Goal: Task Accomplishment & Management: Manage account settings

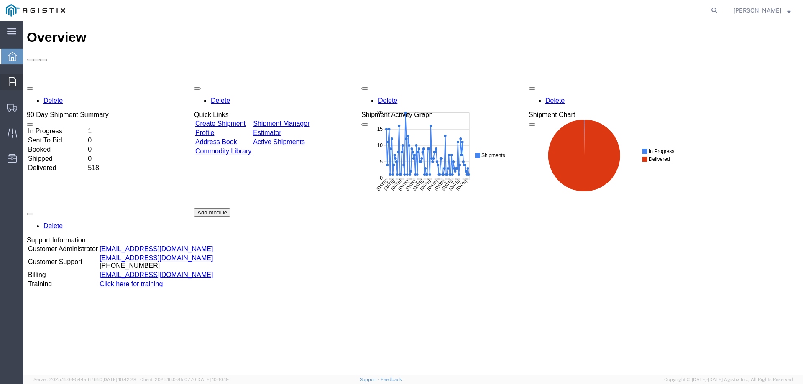
click at [13, 77] on div at bounding box center [11, 82] width 23 height 17
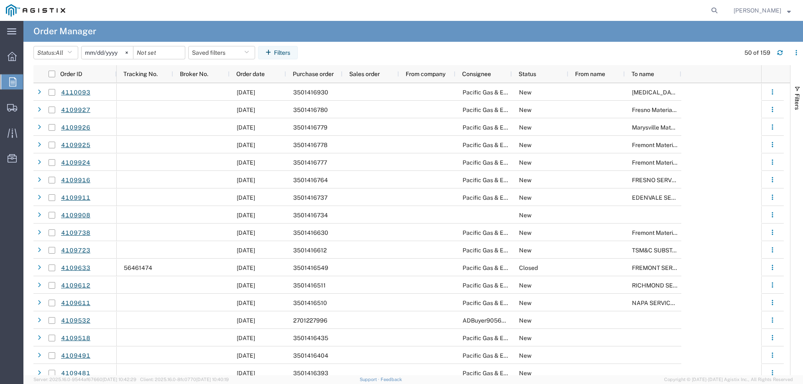
click at [104, 51] on input "[DATE]" at bounding box center [107, 52] width 51 height 13
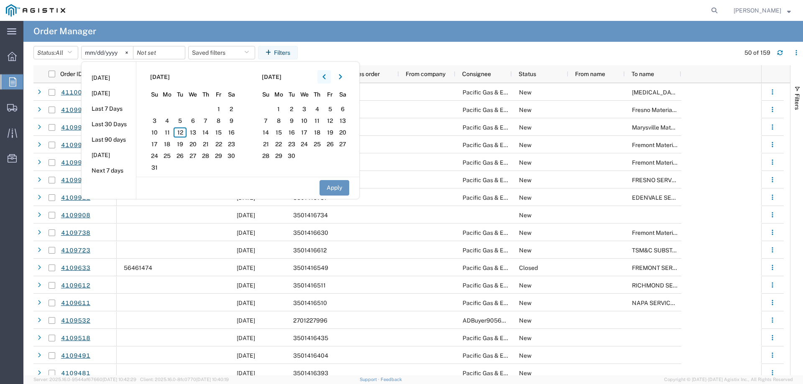
click at [329, 77] on button "button" at bounding box center [324, 76] width 13 height 13
click at [158, 107] on span "1" at bounding box center [154, 109] width 13 height 10
click at [334, 184] on button "Apply" at bounding box center [335, 187] width 30 height 15
type input "[DATE]"
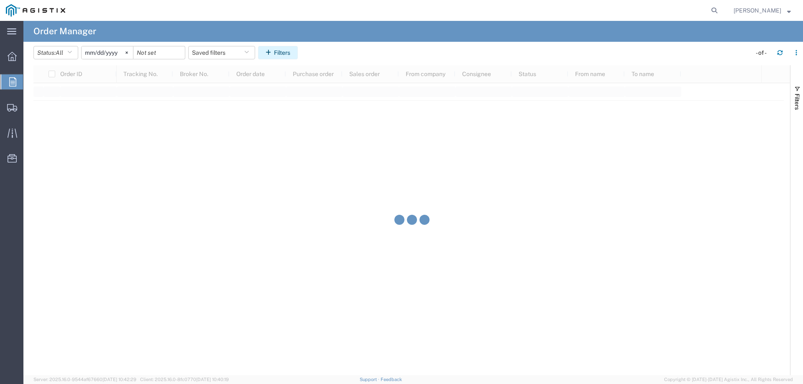
click at [289, 56] on button "Filters" at bounding box center [278, 52] width 40 height 13
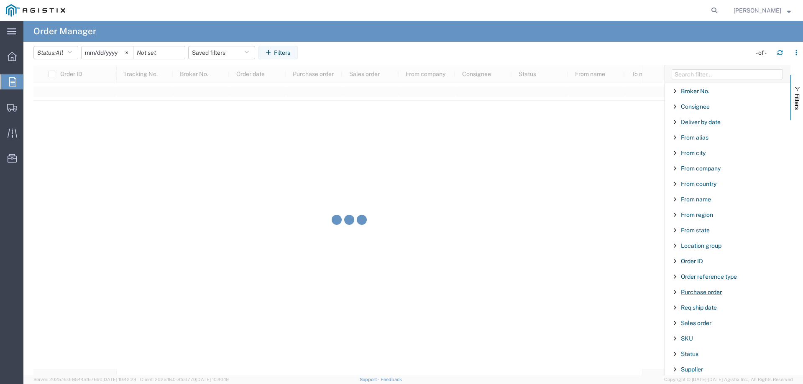
click at [691, 294] on span "Purchase order" at bounding box center [701, 292] width 41 height 7
click at [692, 325] on input "Filter Value" at bounding box center [731, 328] width 110 height 10
type input "3501415"
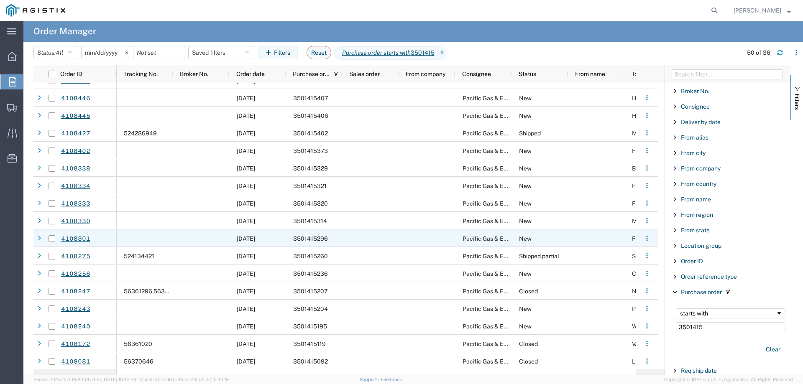
scroll to position [209, 0]
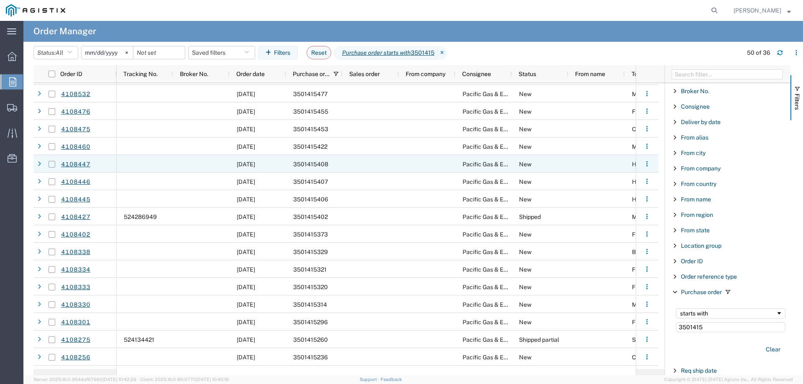
click at [52, 163] on input "Press Space to toggle row selection (unchecked)" at bounding box center [52, 164] width 7 height 7
checkbox input "true"
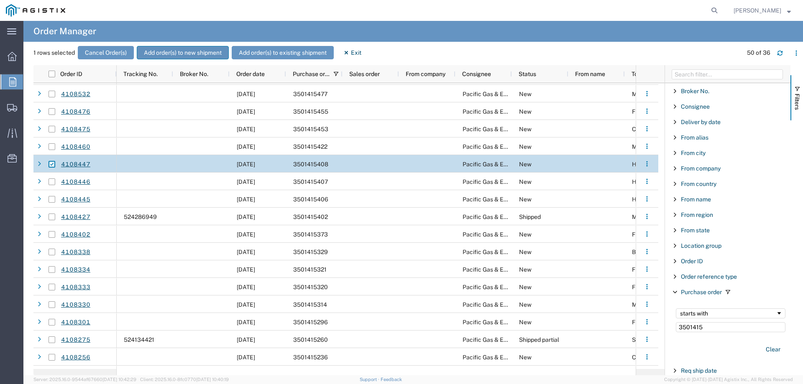
click at [167, 56] on button "Add order(s) to new shipment" at bounding box center [183, 52] width 92 height 13
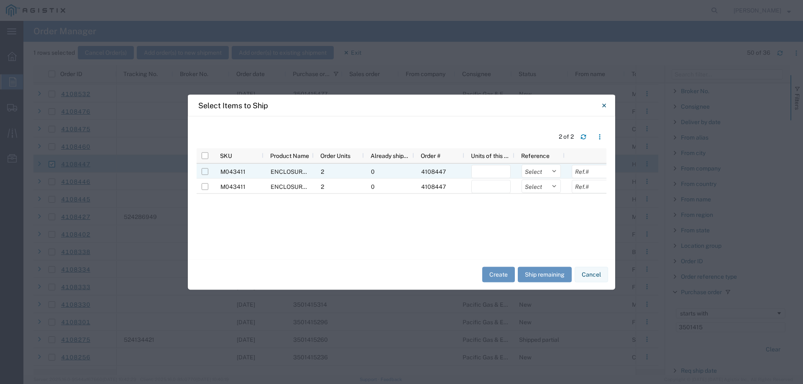
click at [203, 173] on input "Press Space to toggle row selection (unchecked)" at bounding box center [205, 171] width 7 height 7
checkbox input "true"
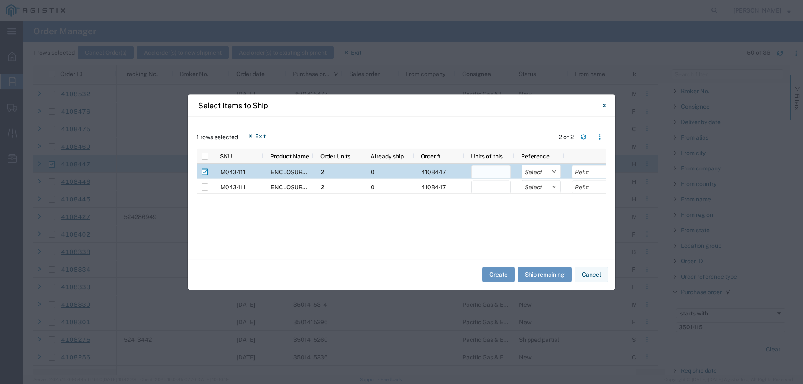
click at [502, 177] on input "number" at bounding box center [491, 171] width 39 height 13
type input "2"
click at [538, 171] on select "Select Purchase Order Delivery Number" at bounding box center [541, 171] width 39 height 13
select select "PURCHORD"
click at [522, 165] on select "Select Purchase Order Delivery Number" at bounding box center [541, 171] width 39 height 13
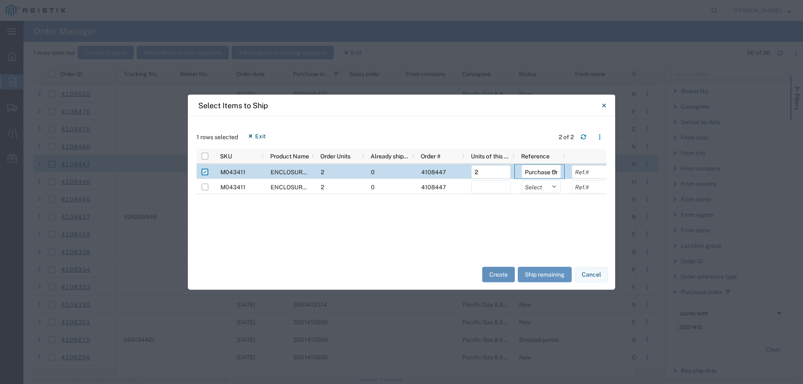
click at [493, 277] on button "Create" at bounding box center [498, 274] width 33 height 15
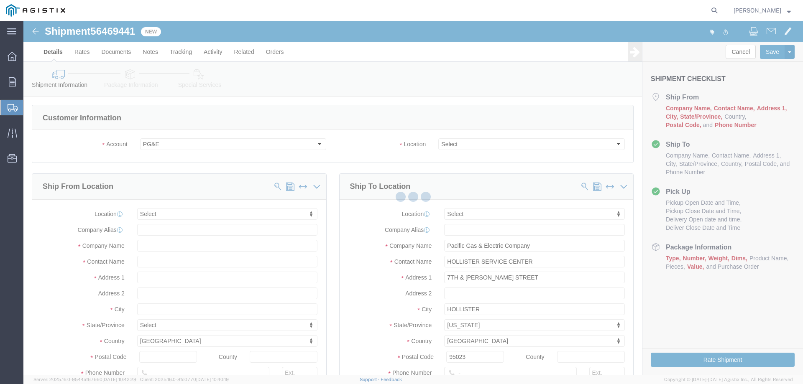
select select
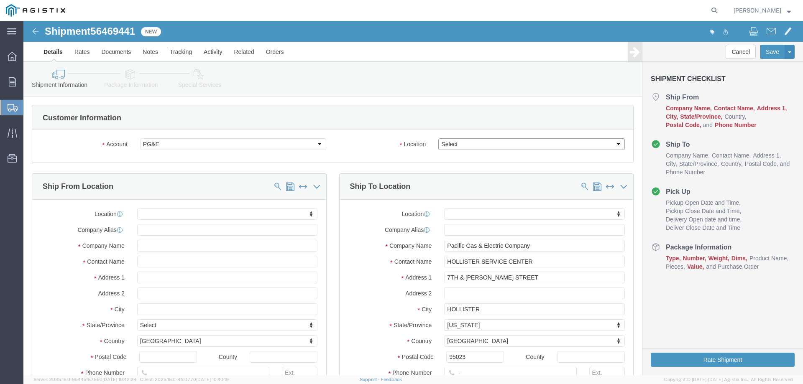
click select "Select All Others [GEOGRAPHIC_DATA] [GEOGRAPHIC_DATA] [GEOGRAPHIC_DATA] [GEOGRA…"
select select "23082"
click select "Select All Others [GEOGRAPHIC_DATA] [GEOGRAPHIC_DATA] [GEOGRAPHIC_DATA] [GEOGRA…"
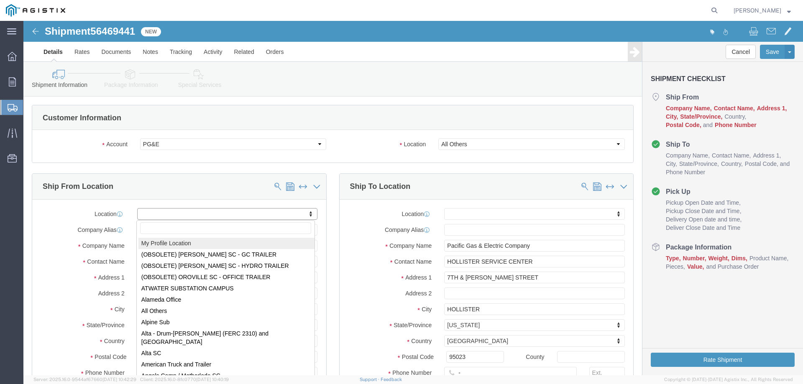
select select "MYPROFILE"
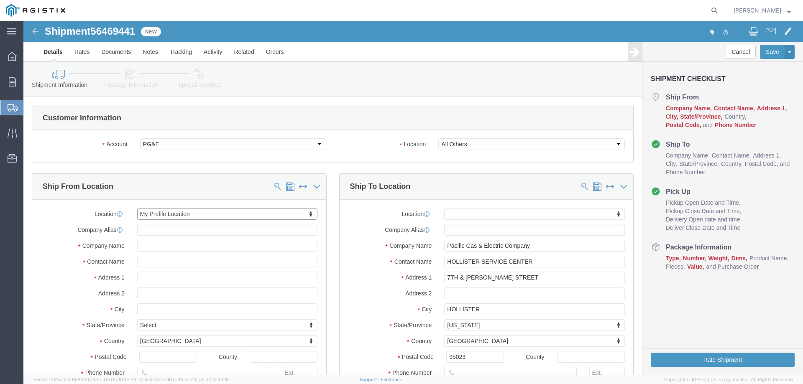
select select "CA"
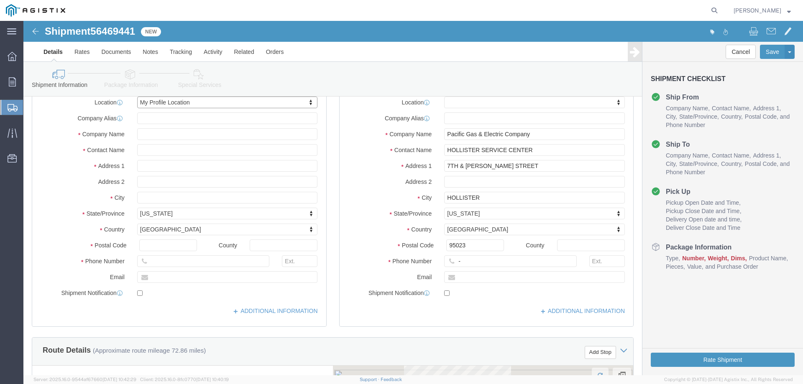
scroll to position [126, 0]
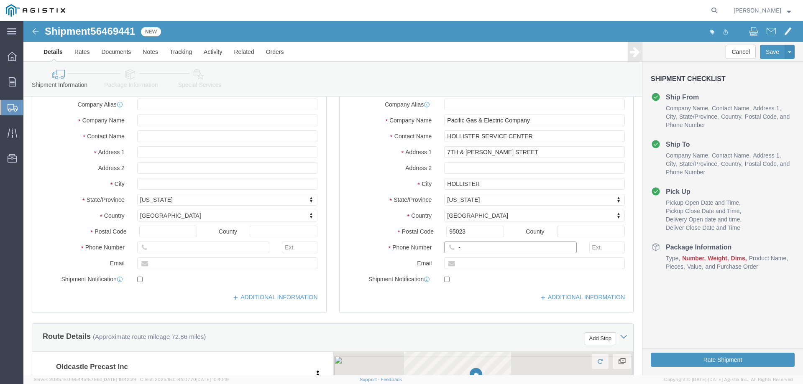
click input "-"
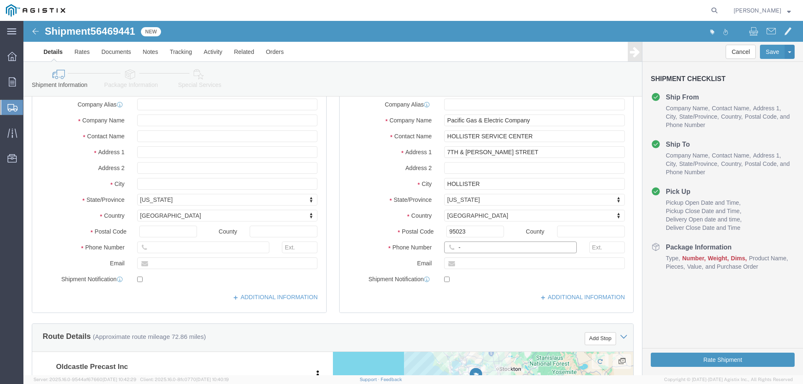
click input "-"
type input "123-456-7891"
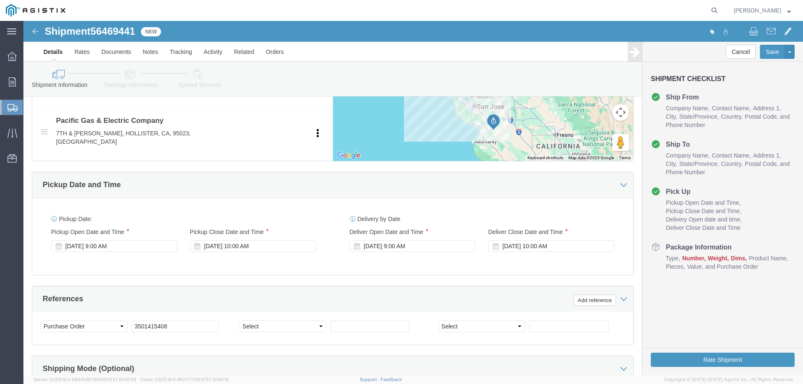
scroll to position [565, 0]
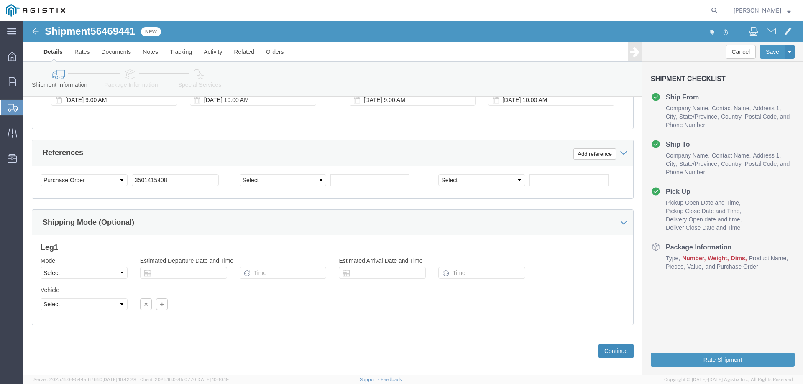
click button "Continue"
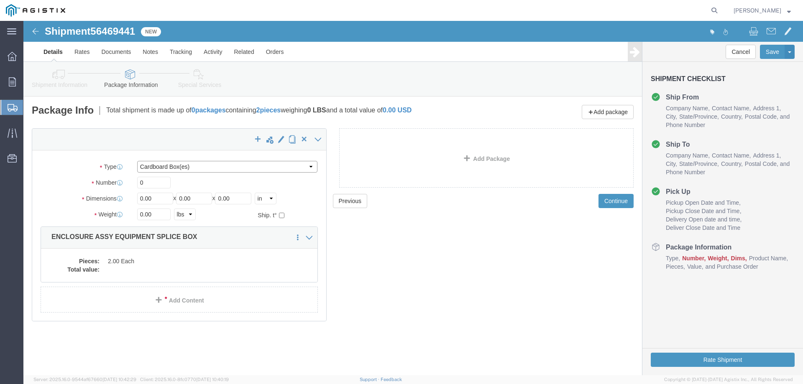
click select "Select Bulk Bundle(s) Cardboard Box(es) Carton(s) Crate(s) Drum(s) (Fiberboard)…"
select select "YRPK"
click select "Select Bulk Bundle(s) Cardboard Box(es) Carton(s) Crate(s) Drum(s) (Fiberboard)…"
drag, startPoint x: 123, startPoint y: 163, endPoint x: 108, endPoint y: 160, distance: 14.4
click div "0"
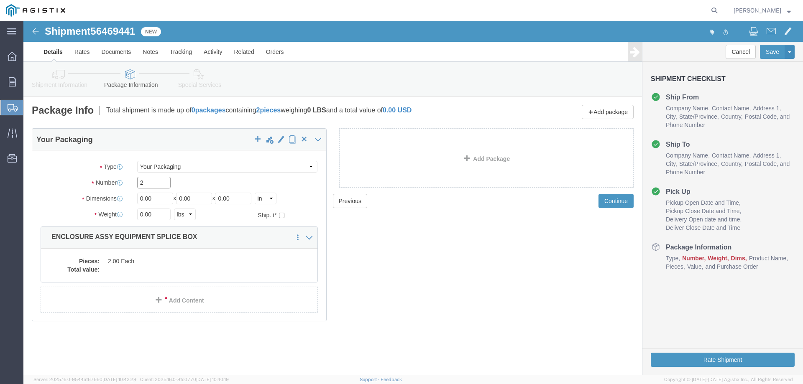
type input "2"
type input "54"
type input "102"
type input "72"
type input "35000"
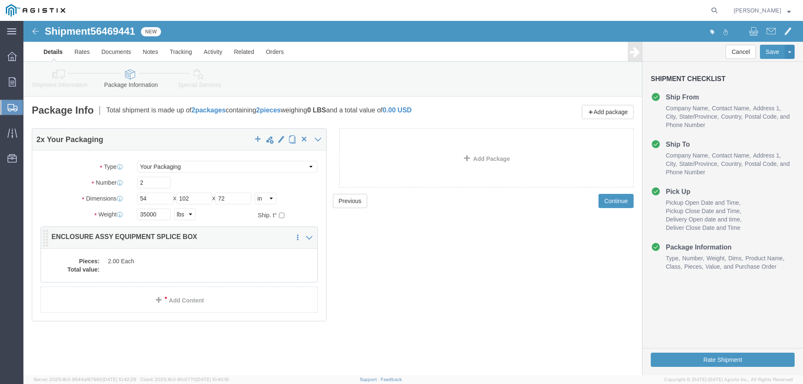
click dd "2.00 Each"
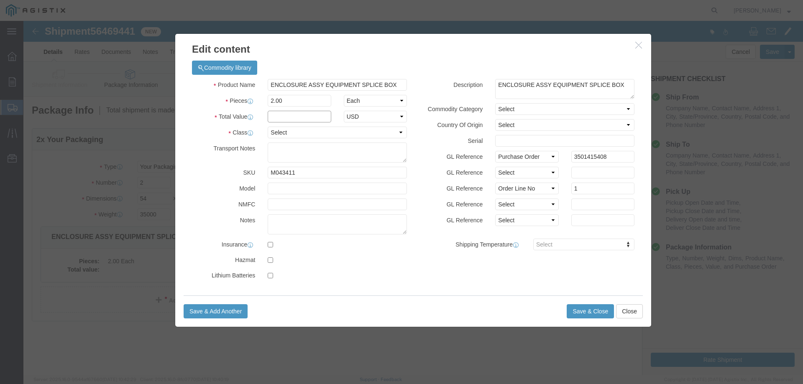
click input "text"
type input "1"
select select "USD"
select select "55"
click button "Save & Close"
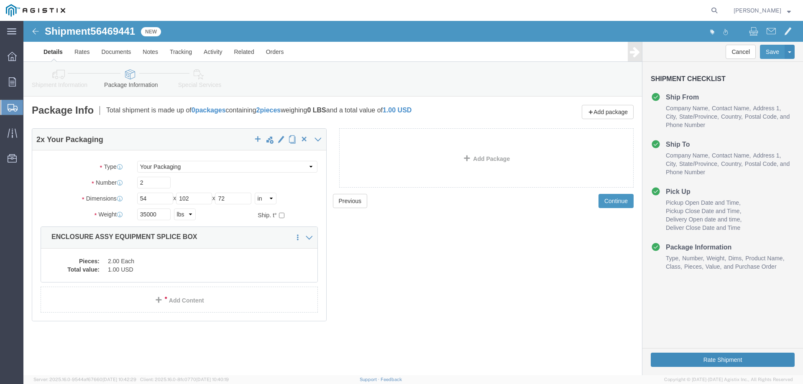
click button "Rate Shipment"
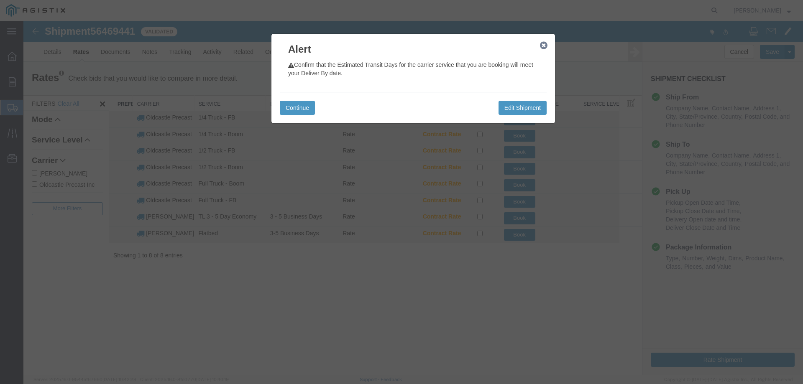
click at [544, 46] on icon "button" at bounding box center [544, 45] width 8 height 7
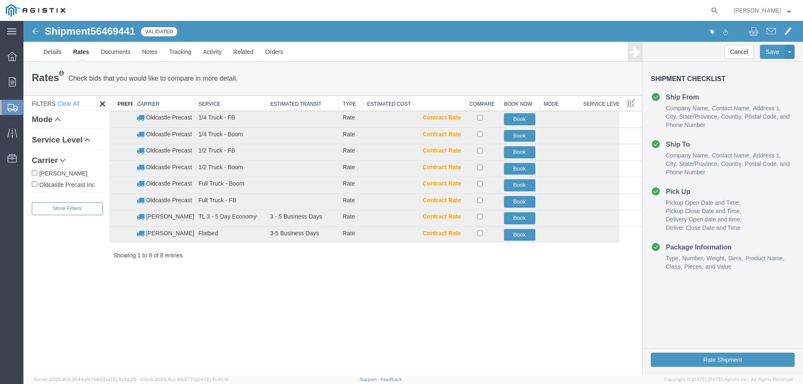
click at [78, 183] on label "Oldcastle Precast Inc" at bounding box center [67, 184] width 71 height 9
click at [37, 183] on input "Oldcastle Precast Inc" at bounding box center [34, 184] width 5 height 5
checkbox input "true"
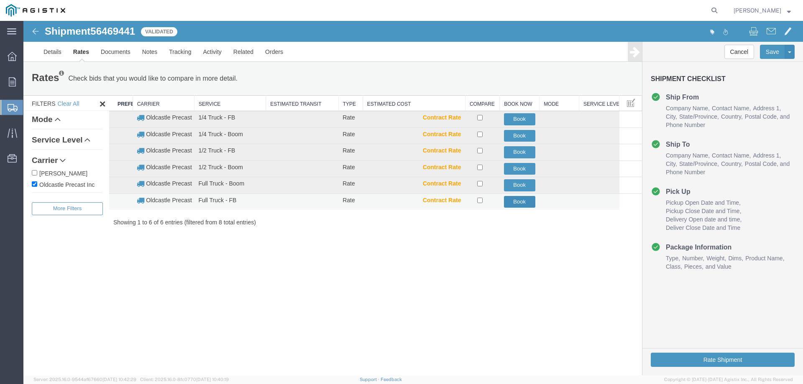
click at [515, 201] on button "Book" at bounding box center [519, 202] width 31 height 12
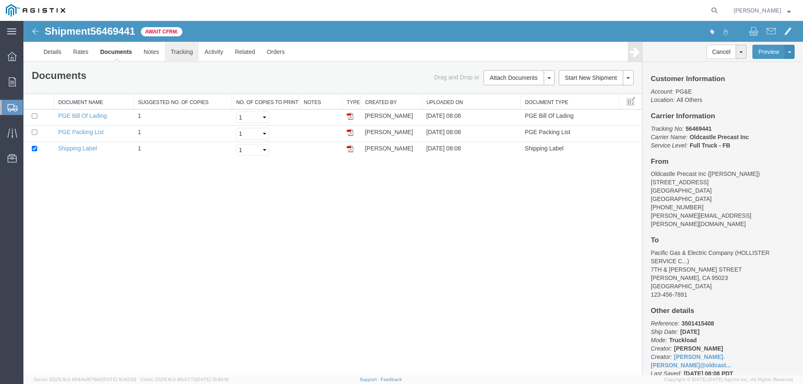
click at [184, 49] on link "Tracking" at bounding box center [182, 52] width 34 height 20
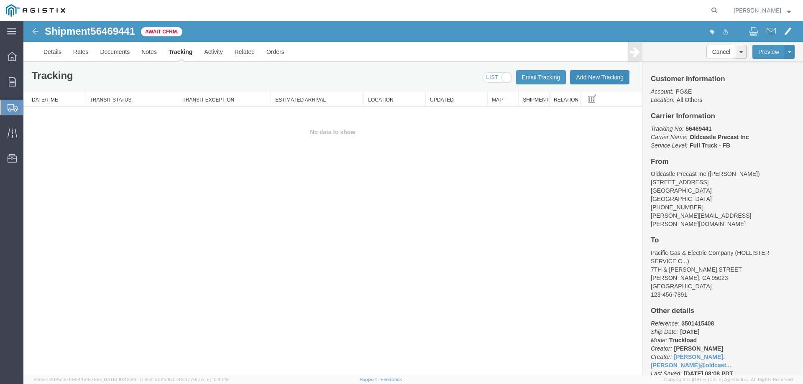
click at [596, 78] on button "Add New Tracking" at bounding box center [599, 77] width 59 height 14
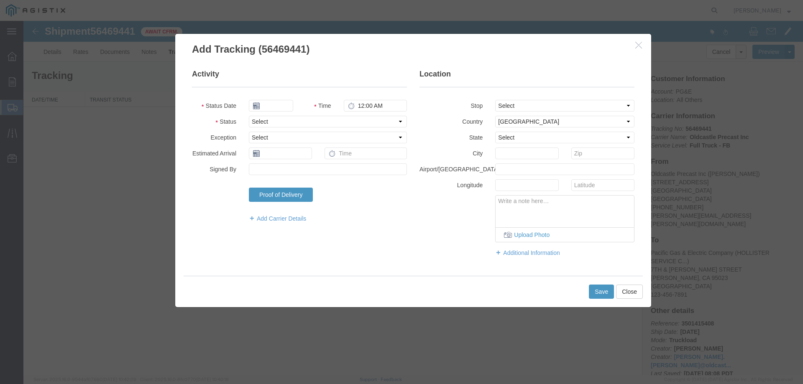
type input "[DATE]"
type input "9:00 AM"
click at [274, 122] on select "Select Arrival Notice Available Arrival Notice Imported Arrive at Delivery Loca…" at bounding box center [328, 122] width 158 height 12
select select "DELIVRED"
click at [249, 116] on select "Select Arrival Notice Available Arrival Notice Imported Arrive at Delivery Loca…" at bounding box center [328, 122] width 158 height 12
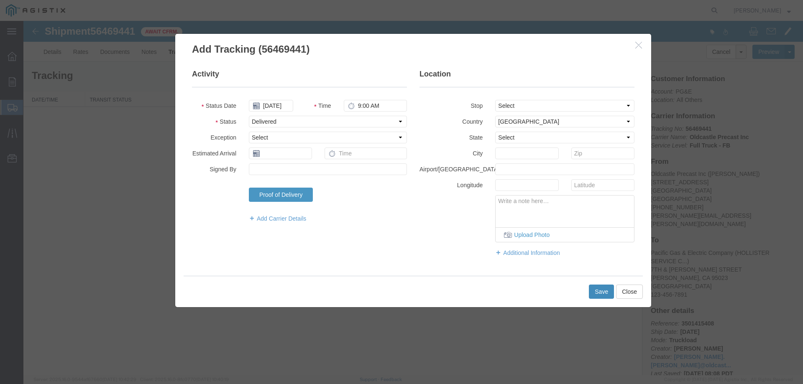
click at [597, 294] on button "Save" at bounding box center [601, 292] width 25 height 14
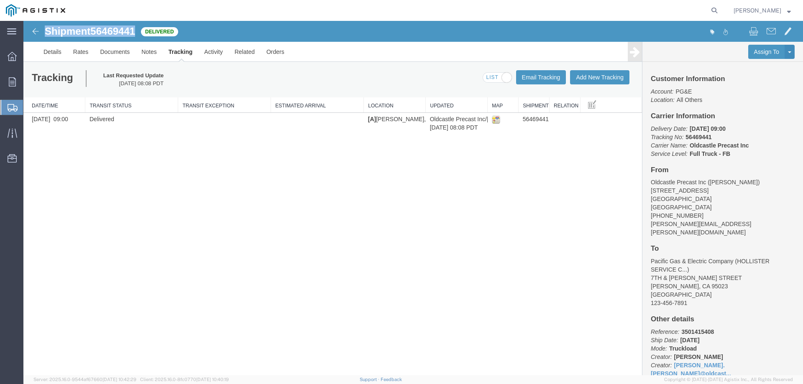
drag, startPoint x: 44, startPoint y: 32, endPoint x: 123, endPoint y: 35, distance: 79.1
click at [123, 37] on div "Shipment 56469441 1 of 1 Delivered" at bounding box center [218, 34] width 389 height 16
click at [109, 26] on span "56469441" at bounding box center [112, 31] width 45 height 11
drag, startPoint x: 46, startPoint y: 28, endPoint x: 138, endPoint y: 32, distance: 91.7
click at [138, 32] on div "Shipment 56469441 1 of 1 Delivered" at bounding box center [218, 34] width 389 height 16
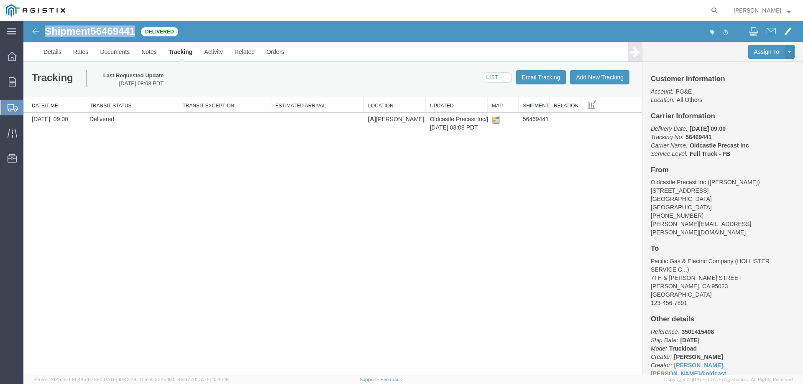
copy h1 "Shipment 56469441"
click at [538, 192] on div "Shipment 56469441 1 of 1 Delivered Details Rates Documents Notes Tracking Activ…" at bounding box center [413, 198] width 780 height 355
click at [107, 119] on td "Delivered" at bounding box center [131, 123] width 93 height 21
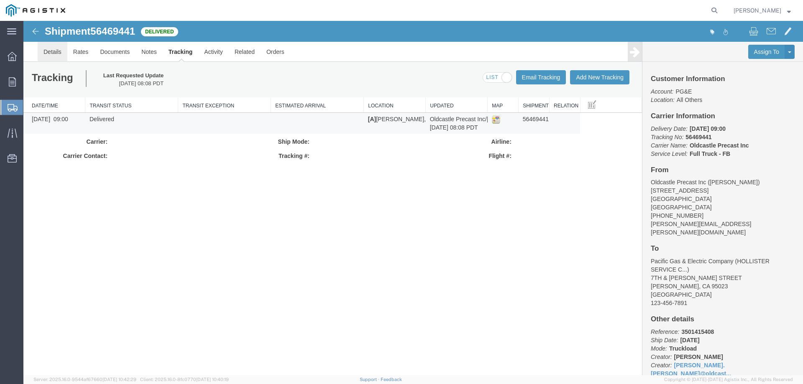
click at [55, 50] on link "Details" at bounding box center [53, 52] width 30 height 20
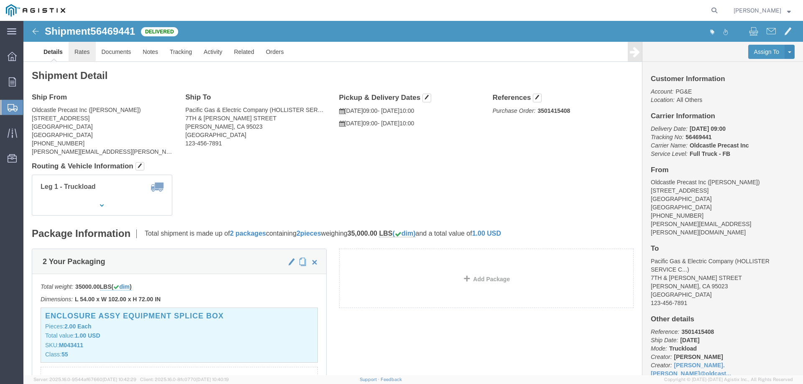
click link "Rates"
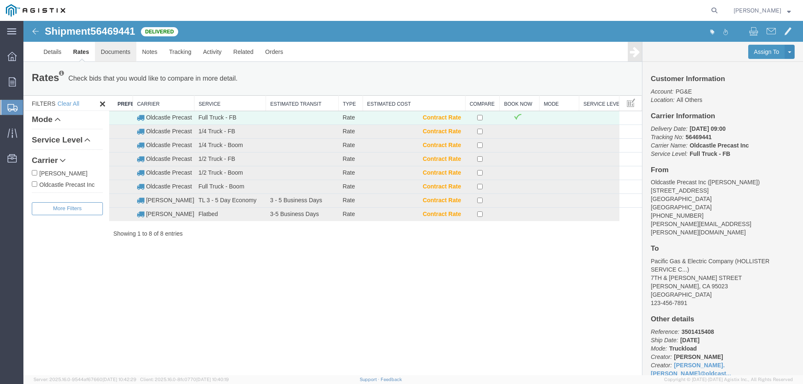
click at [116, 50] on link "Documents" at bounding box center [115, 52] width 41 height 20
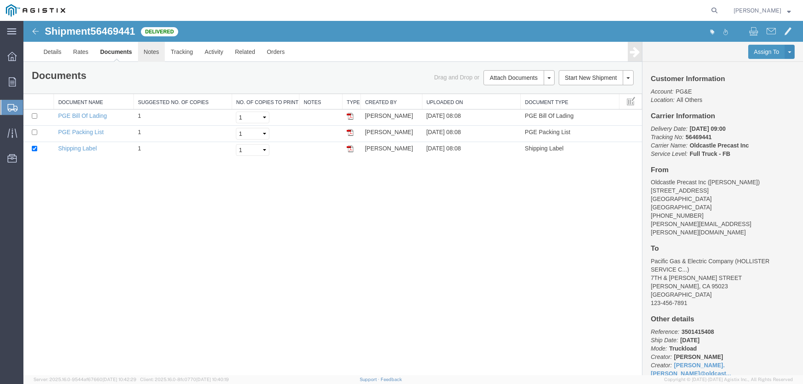
click at [154, 54] on link "Notes" at bounding box center [151, 52] width 27 height 20
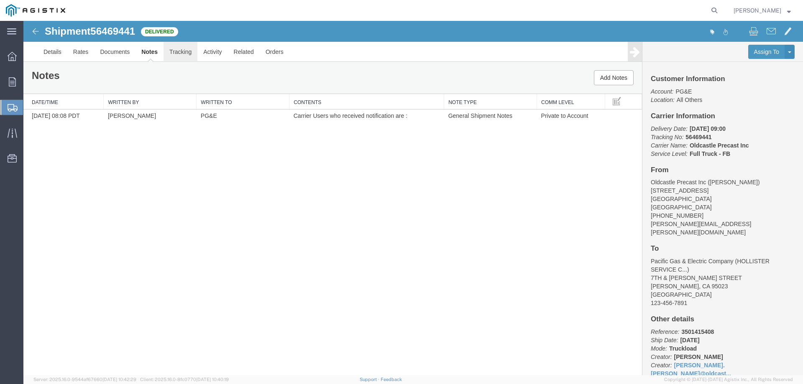
click at [183, 54] on link "Tracking" at bounding box center [181, 52] width 34 height 20
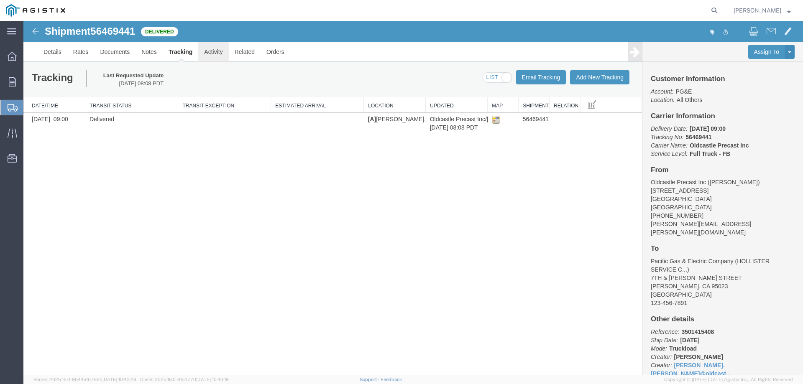
click at [215, 53] on link "Activity" at bounding box center [213, 52] width 30 height 20
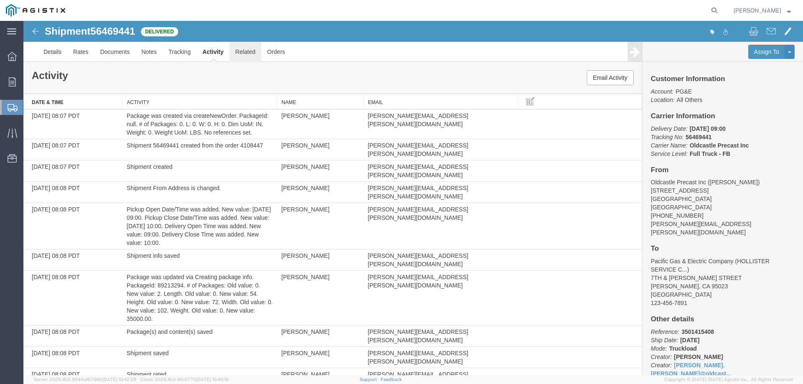
click at [246, 53] on link "Related" at bounding box center [246, 52] width 32 height 20
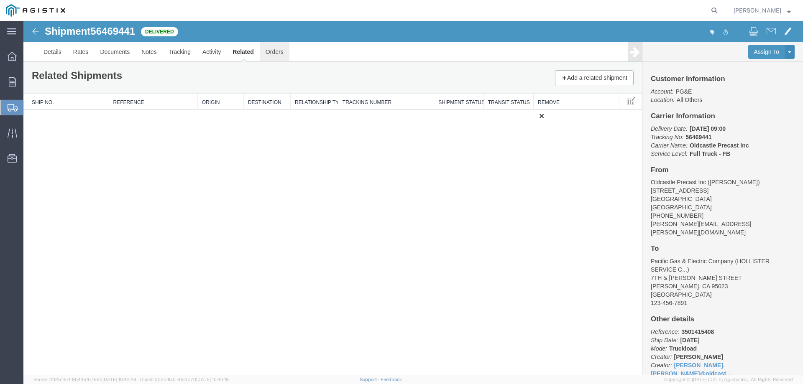
click at [277, 53] on link "Orders" at bounding box center [275, 52] width 30 height 20
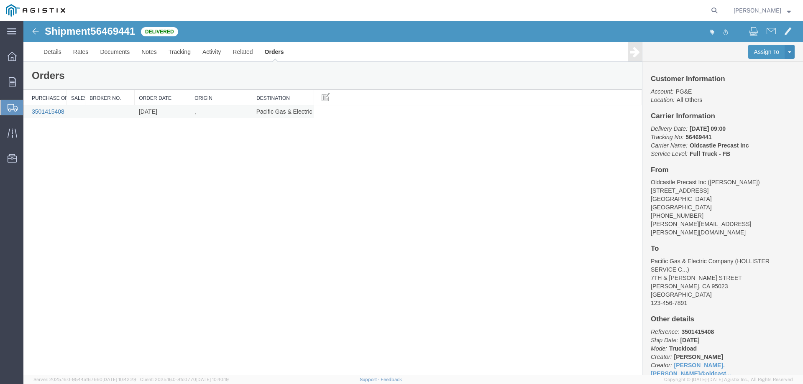
click at [55, 112] on link "3501415408" at bounding box center [48, 111] width 33 height 7
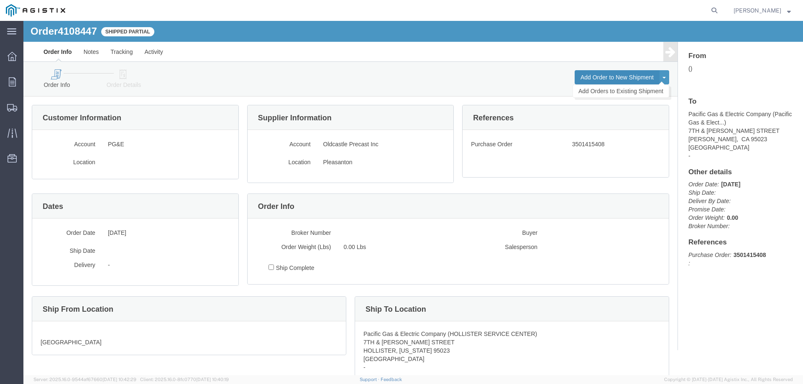
click at [611, 72] on button "Add Order to New Shipment" at bounding box center [617, 77] width 85 height 14
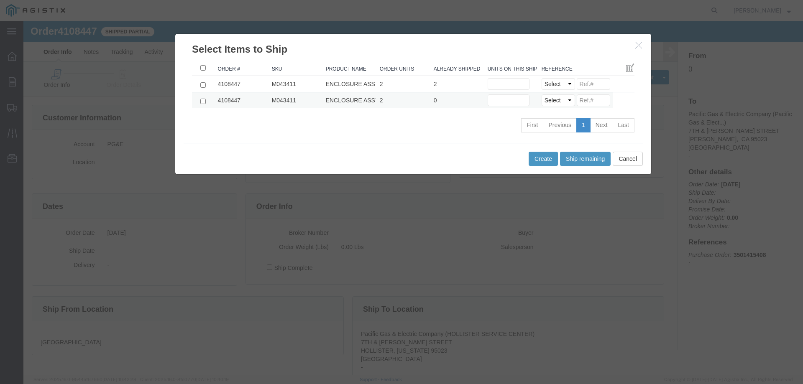
click at [203, 102] on td at bounding box center [203, 100] width 22 height 16
click at [202, 103] on input "checkbox" at bounding box center [202, 101] width 5 height 5
checkbox input "true"
click at [503, 102] on input "text" at bounding box center [509, 101] width 42 height 12
type input "2"
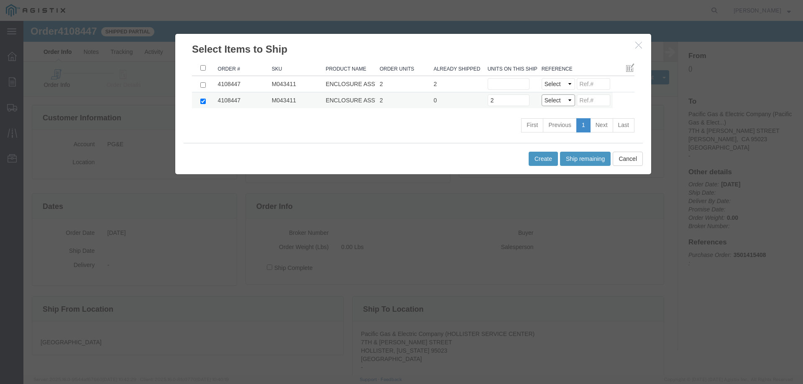
click at [556, 103] on select "Select Purchase Order Delivery Number" at bounding box center [558, 101] width 33 height 12
select select "PO"
click at [542, 95] on select "Select Purchase Order Delivery Number" at bounding box center [558, 101] width 33 height 12
click at [543, 159] on button "Create" at bounding box center [543, 159] width 29 height 14
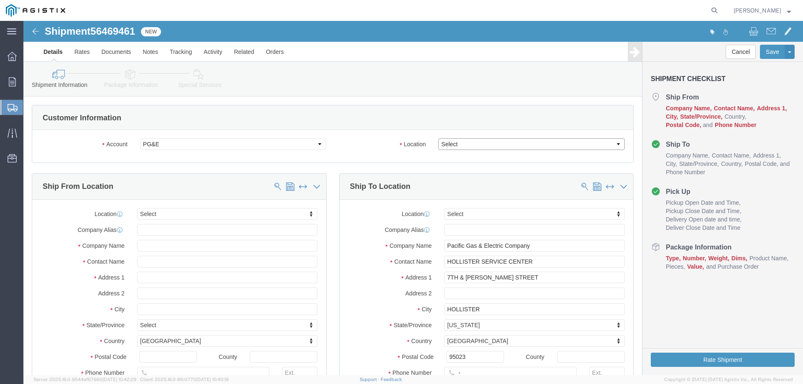
click select "Select All Others [GEOGRAPHIC_DATA] [GEOGRAPHIC_DATA] [GEOGRAPHIC_DATA] [GEOGRA…"
select select "23082"
click select "Select All Others [GEOGRAPHIC_DATA] [GEOGRAPHIC_DATA] [GEOGRAPHIC_DATA] [GEOGRA…"
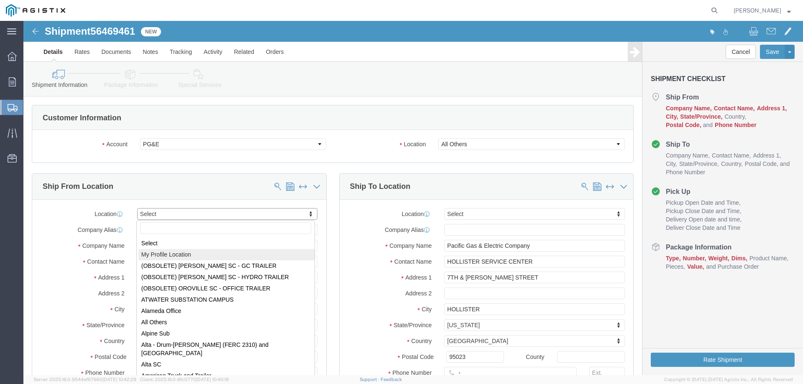
select select "MYPROFILE"
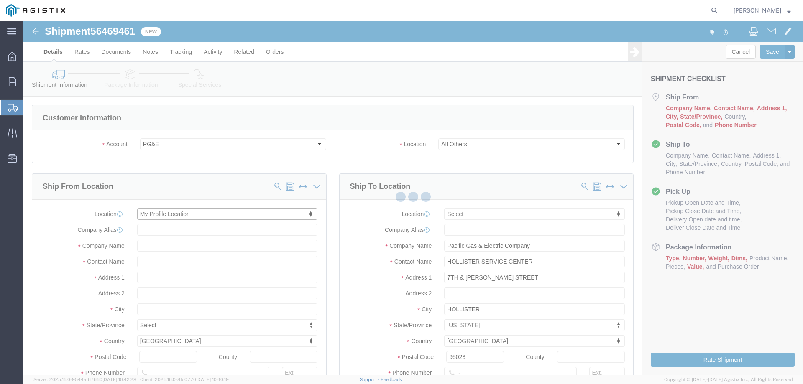
type input "Oldcastle Precast Inc"
type input "[PERSON_NAME]"
type input "[STREET_ADDRESS]"
type input "PLEASANTON"
type input "94566"
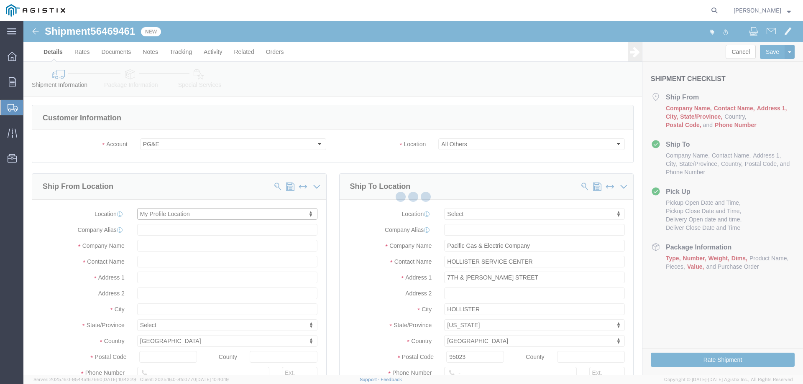
type input "[PHONE_NUMBER]"
type input "[PERSON_NAME][EMAIL_ADDRESS][PERSON_NAME][DOMAIN_NAME]"
checkbox input "true"
select select "CA"
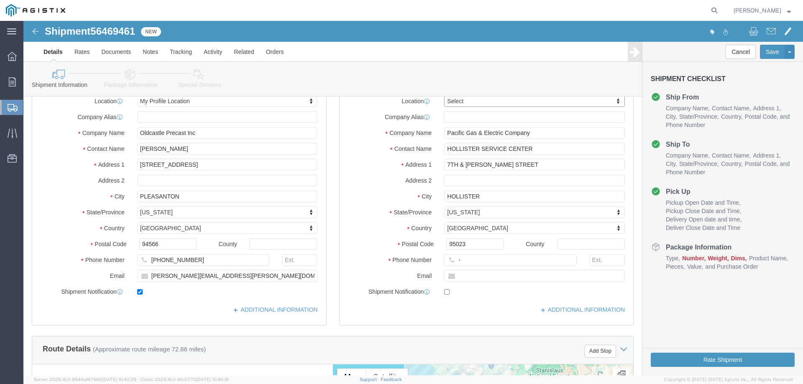
scroll to position [126, 0]
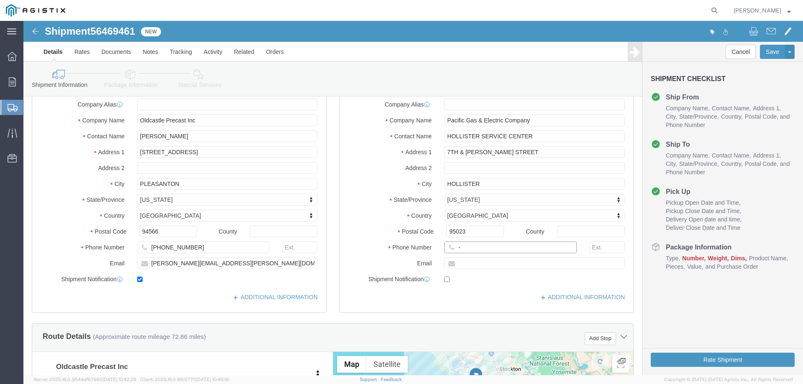
click input "-"
type input "123-456-7891"
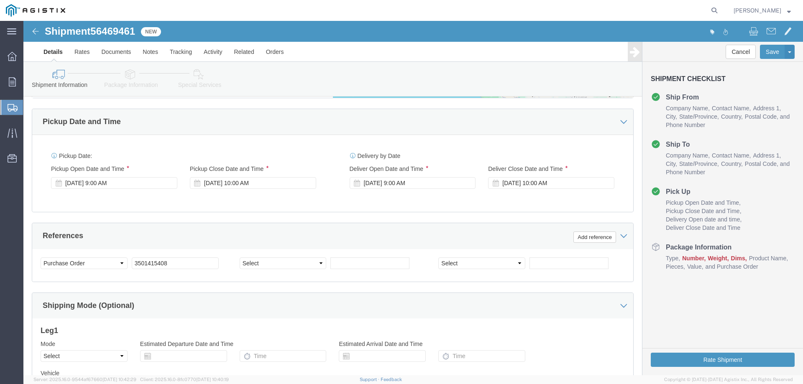
scroll to position [481, 0]
click div "[DATE] 9:00 AM"
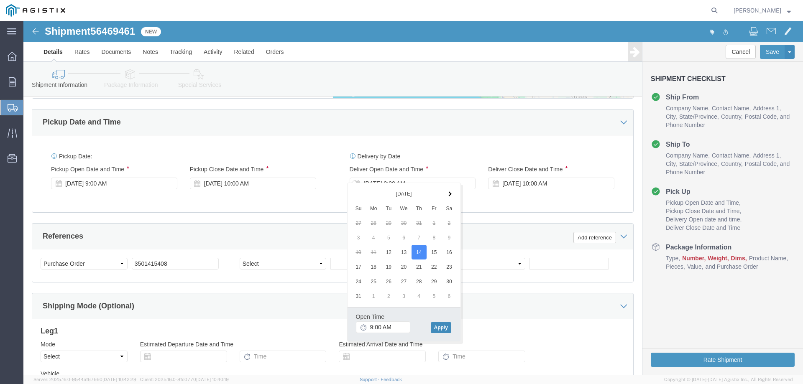
click button "Apply"
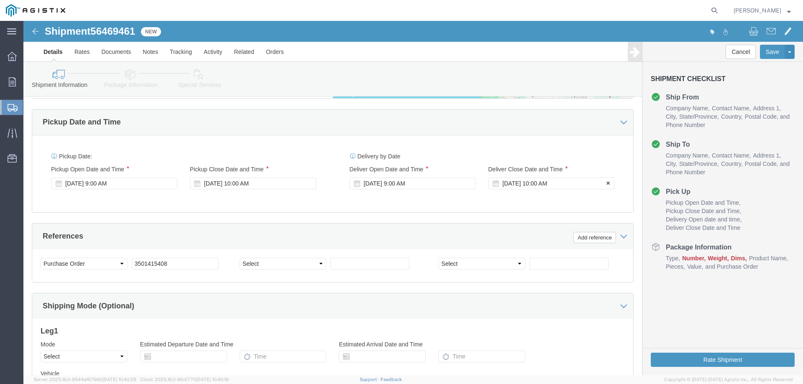
click div "[DATE] 10:00 AM"
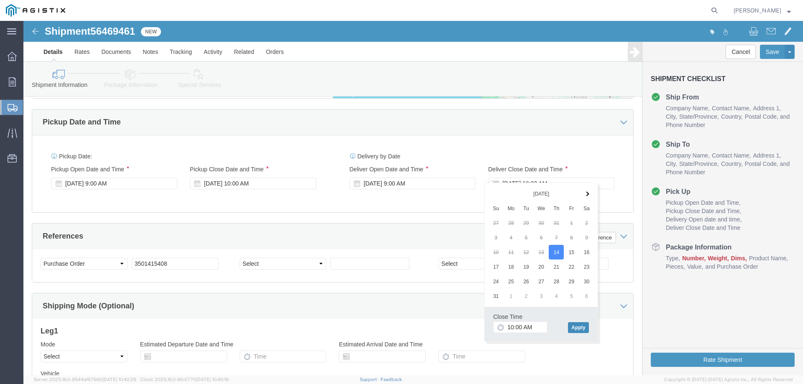
click button "Apply"
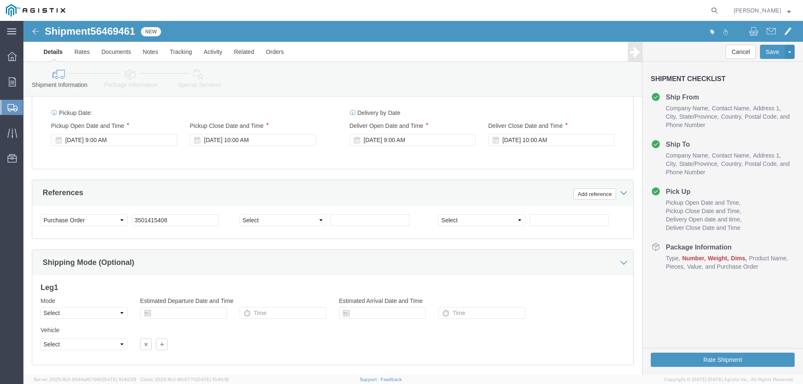
scroll to position [565, 0]
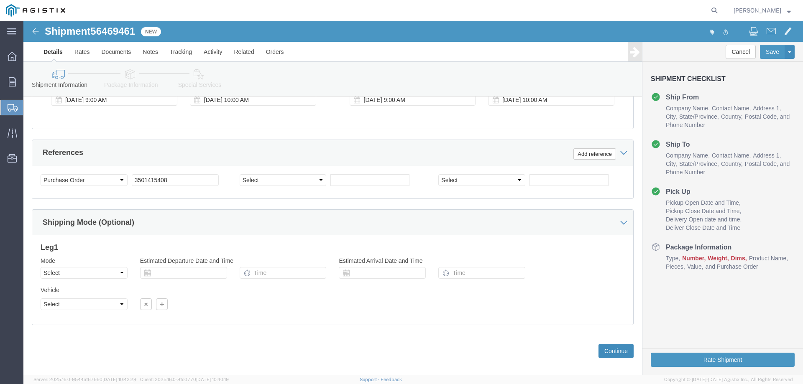
click button "Continue"
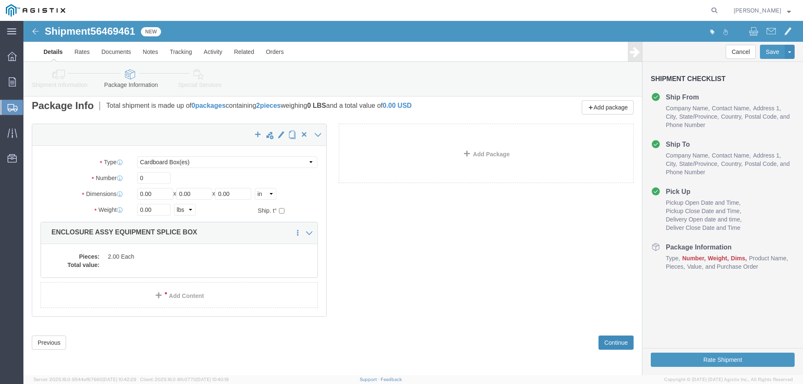
scroll to position [0, 0]
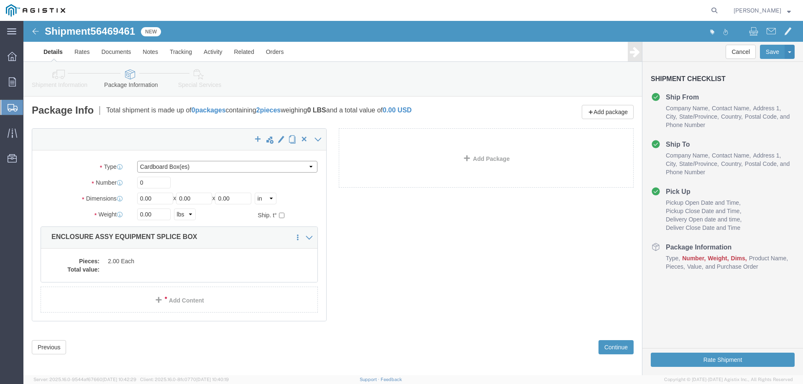
click select "Select Bulk Bundle(s) Cardboard Box(es) Carton(s) Crate(s) Drum(s) (Fiberboard)…"
select select "YRPK"
click select "Select Bulk Bundle(s) Cardboard Box(es) Carton(s) Crate(s) Drum(s) (Fiberboard)…"
click input "0"
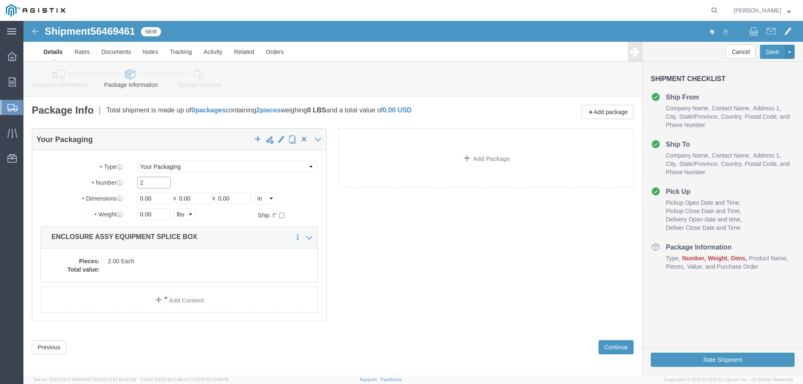
type input "2"
type input "54"
type input "102"
type input "72"
type input "35000"
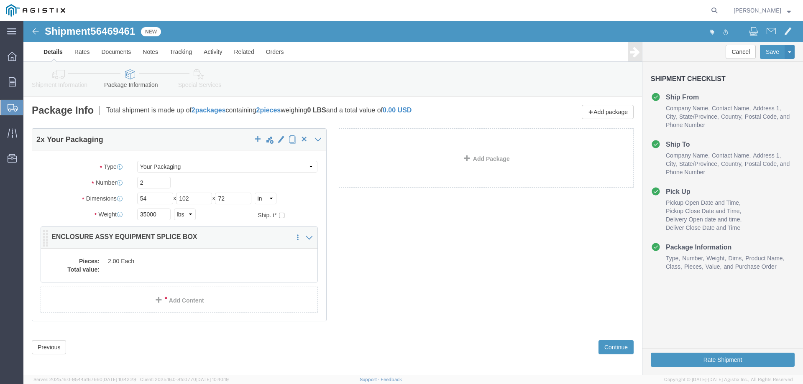
click dd
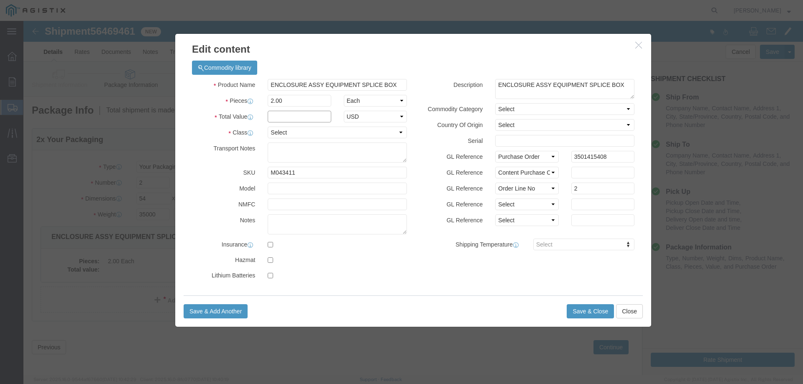
click input "text"
type input "1"
select select "USD"
select select "55"
click button "Save & Close"
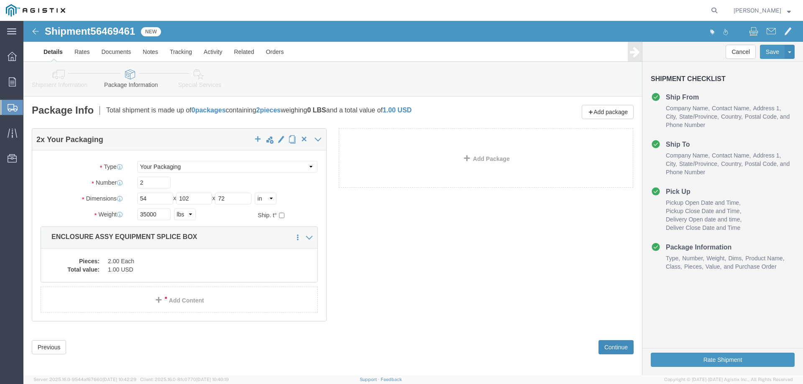
click button "Continue"
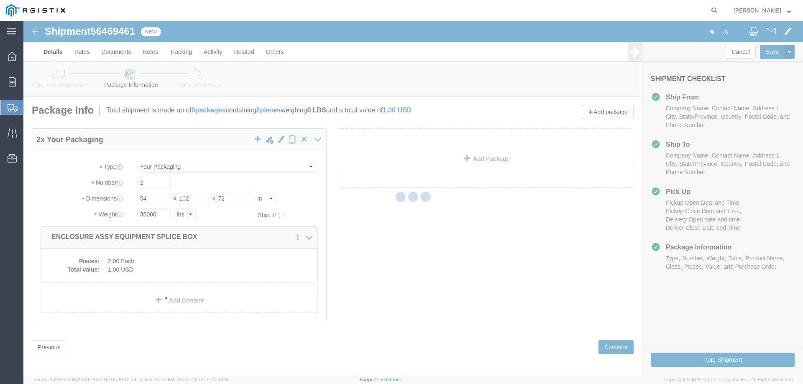
select select
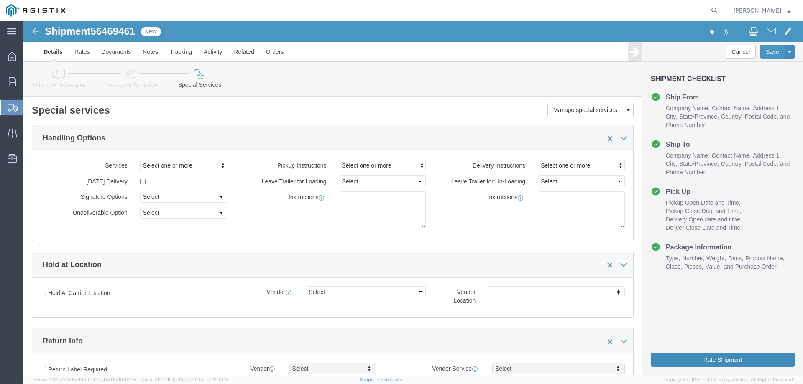
click button "Rate Shipment"
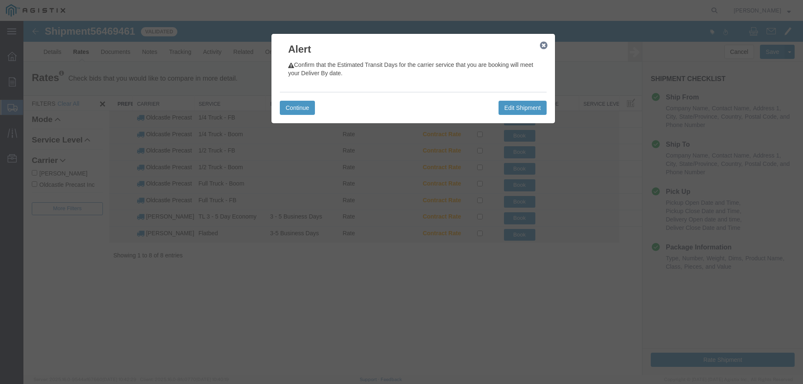
click at [546, 46] on icon "button" at bounding box center [544, 45] width 8 height 7
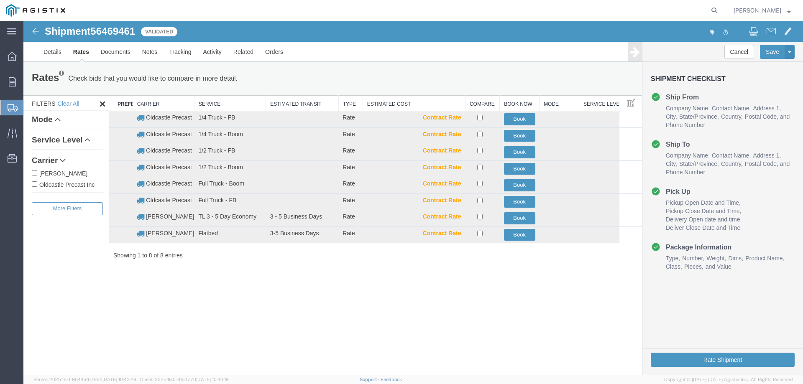
click at [69, 186] on label "Oldcastle Precast Inc" at bounding box center [67, 184] width 71 height 9
click at [37, 186] on input "Oldcastle Precast Inc" at bounding box center [34, 184] width 5 height 5
checkbox input "true"
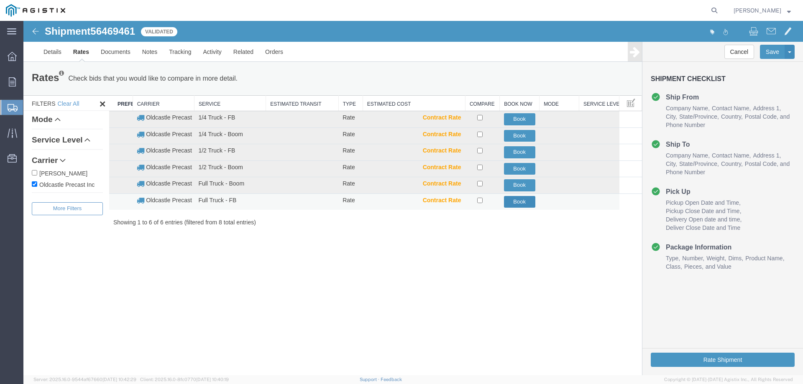
click at [523, 201] on button "Book" at bounding box center [519, 202] width 31 height 12
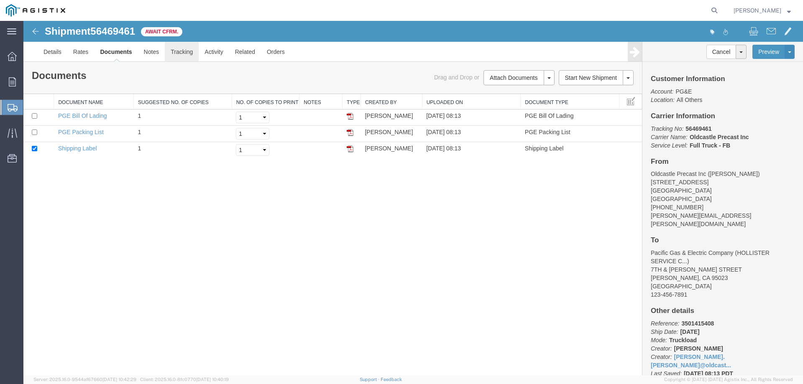
click at [180, 56] on link "Tracking" at bounding box center [182, 52] width 34 height 20
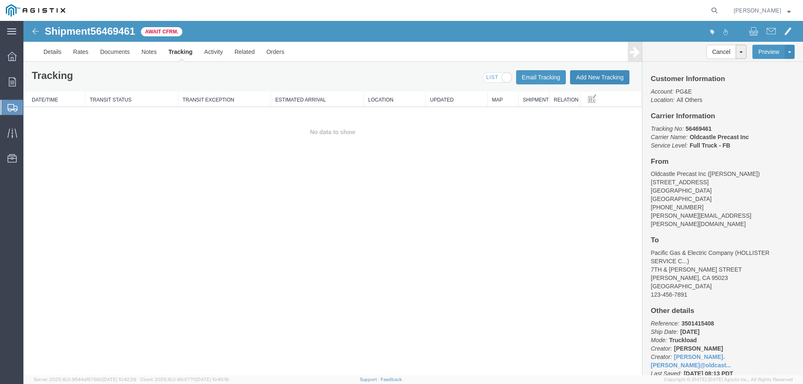
click at [588, 75] on button "Add New Tracking" at bounding box center [599, 77] width 59 height 14
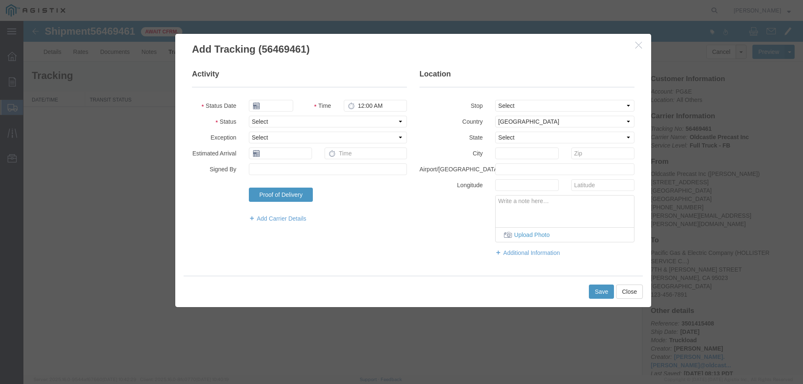
type input "[DATE]"
type input "9:00 AM"
click at [272, 121] on select "Select Arrival Notice Available Arrival Notice Imported Arrive at Delivery Loca…" at bounding box center [328, 122] width 158 height 12
select select "DELIVRED"
click at [249, 116] on select "Select Arrival Notice Available Arrival Notice Imported Arrive at Delivery Loca…" at bounding box center [328, 122] width 158 height 12
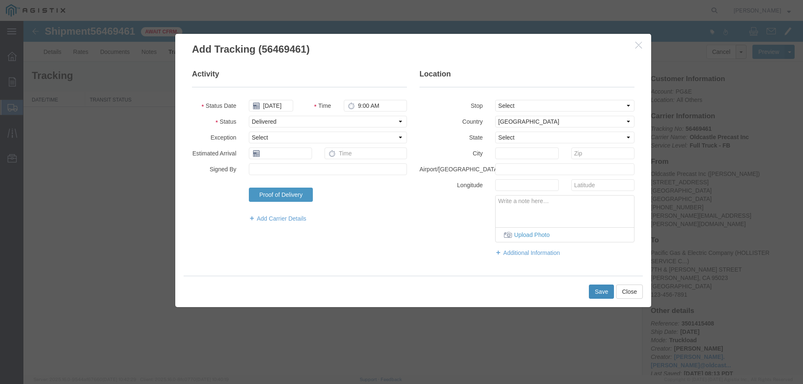
click at [602, 294] on button "Save" at bounding box center [601, 292] width 25 height 14
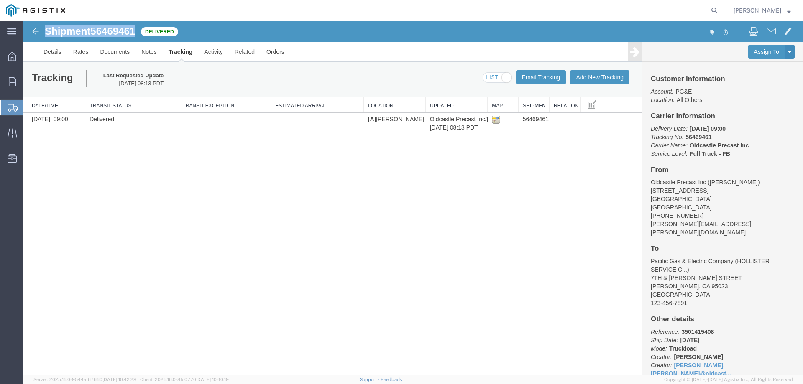
drag, startPoint x: 46, startPoint y: 32, endPoint x: 133, endPoint y: 34, distance: 87.5
click at [135, 34] on h1 "Shipment 56469461" at bounding box center [90, 31] width 90 height 11
copy h1 "Shipment 56469461"
click at [12, 82] on icon at bounding box center [12, 81] width 7 height 9
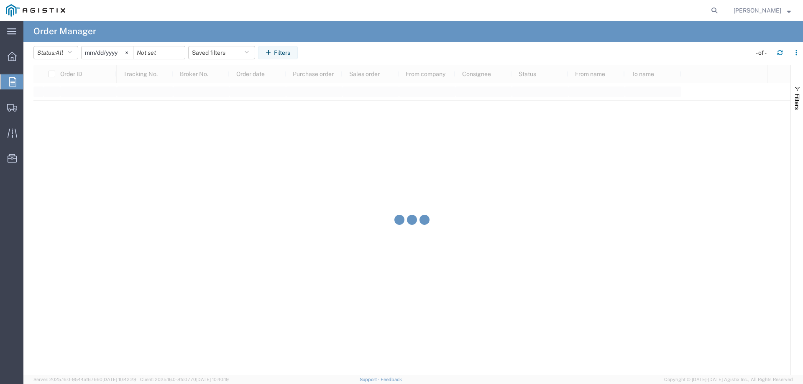
click at [351, 53] on agx-table-filter-chips "Status: All All Cancelled Orders New Orders Updated Orders [DATE] Saved filters…" at bounding box center [390, 55] width 714 height 19
click at [11, 60] on icon at bounding box center [12, 56] width 9 height 9
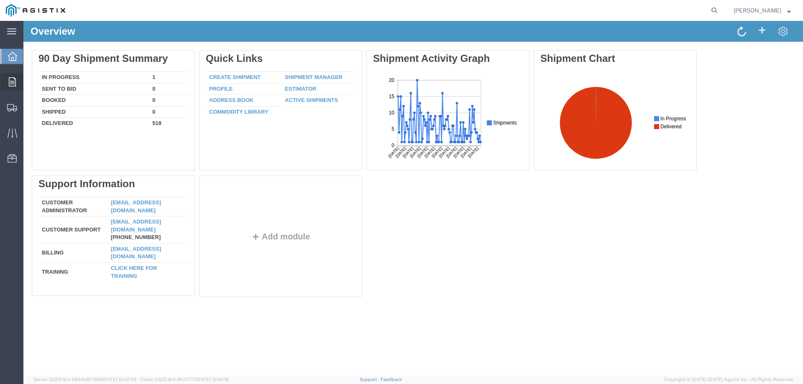
click at [11, 82] on icon at bounding box center [12, 81] width 7 height 9
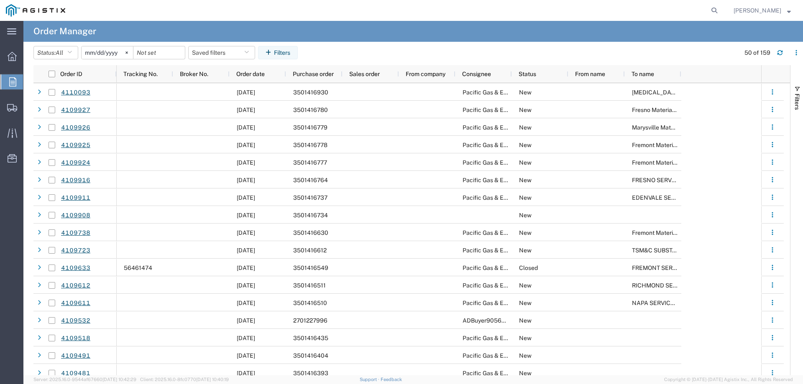
click at [348, 51] on agx-table-filter-chips "Status: All All Cancelled Orders New Orders Updated Orders [DATE] Saved filters…" at bounding box center [384, 55] width 702 height 19
click at [285, 56] on button "Filters" at bounding box center [278, 52] width 40 height 13
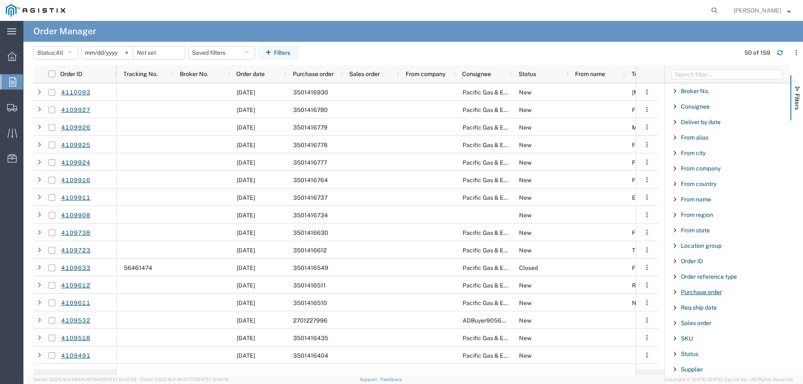
click at [700, 294] on span "Purchase order" at bounding box center [701, 292] width 41 height 7
click at [699, 325] on input "Filter Value" at bounding box center [731, 328] width 110 height 10
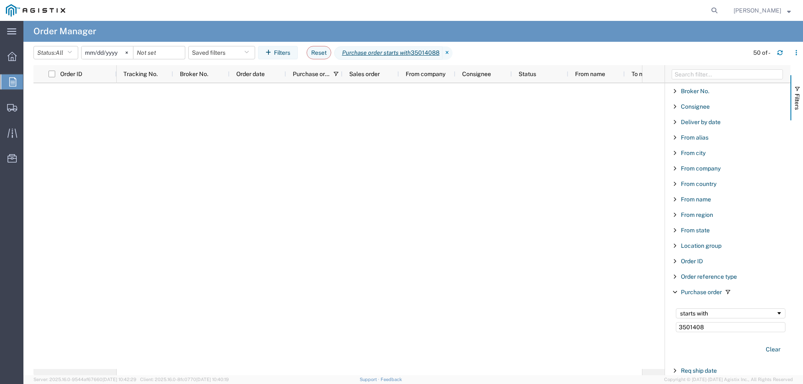
type input "3501408"
click at [101, 53] on input "[DATE]" at bounding box center [107, 52] width 51 height 13
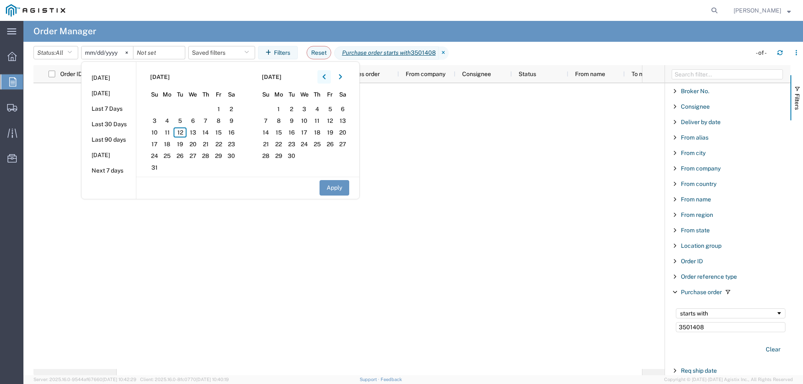
click at [325, 79] on icon "button" at bounding box center [324, 76] width 3 height 5
click at [156, 108] on span "1" at bounding box center [154, 109] width 13 height 10
click at [343, 190] on button "Apply" at bounding box center [335, 187] width 30 height 15
type input "[DATE]"
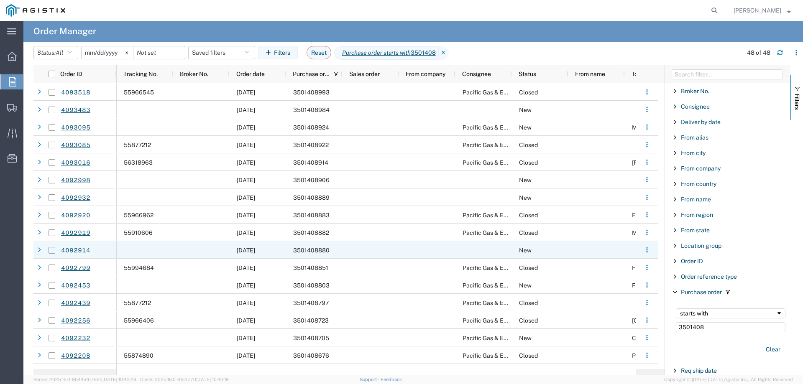
click at [53, 250] on input "Press Space to toggle row selection (unchecked)" at bounding box center [52, 250] width 7 height 7
checkbox input "true"
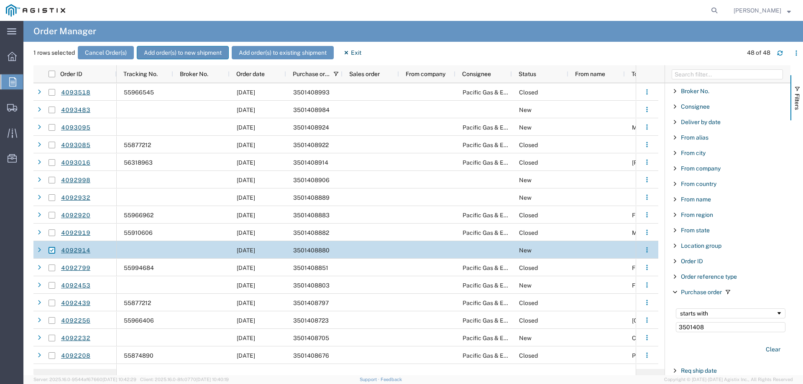
click at [182, 54] on button "Add order(s) to new shipment" at bounding box center [183, 52] width 92 height 13
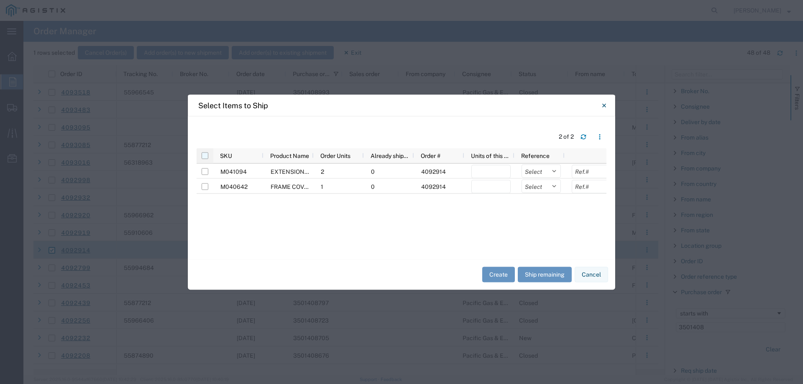
click at [204, 153] on input "checkbox" at bounding box center [205, 155] width 7 height 7
checkbox input "true"
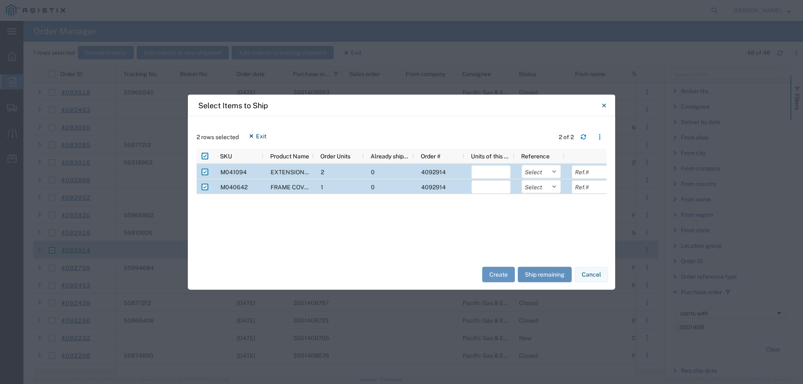
click at [548, 272] on button "Ship remaining" at bounding box center [545, 274] width 54 height 15
type input "2"
type input "1"
click at [537, 170] on select "Select Purchase Order Delivery Number" at bounding box center [541, 171] width 39 height 13
select select "PURCHORD"
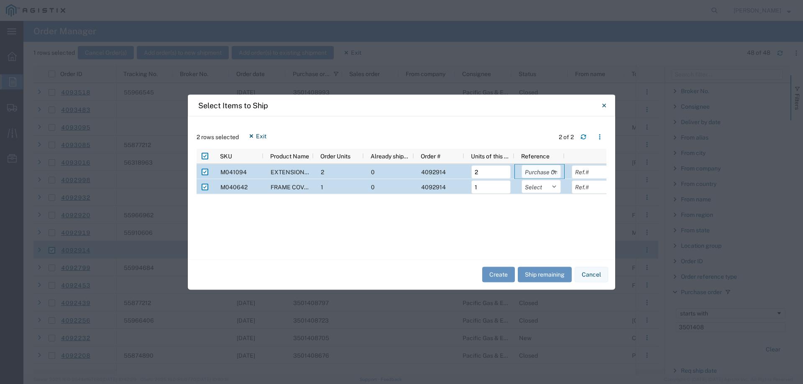
click at [522, 165] on select "Select Purchase Order Delivery Number" at bounding box center [541, 171] width 39 height 13
click at [535, 188] on select "Select Purchase Order Delivery Number" at bounding box center [541, 186] width 39 height 13
select select "PURCHORD"
click at [522, 180] on select "Select Purchase Order Delivery Number" at bounding box center [541, 186] width 39 height 13
click at [494, 275] on button "Create" at bounding box center [498, 274] width 33 height 15
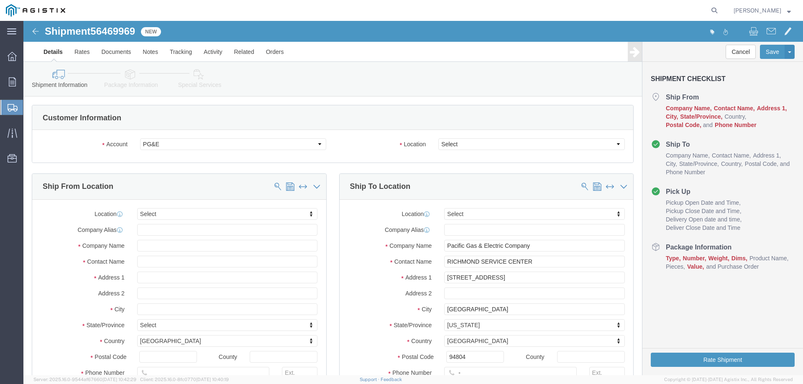
select select
click select "Select All Others [GEOGRAPHIC_DATA] [GEOGRAPHIC_DATA] [GEOGRAPHIC_DATA] [GEOGRA…"
select select "23082"
click select "Select All Others [GEOGRAPHIC_DATA] [GEOGRAPHIC_DATA] [GEOGRAPHIC_DATA] [GEOGRA…"
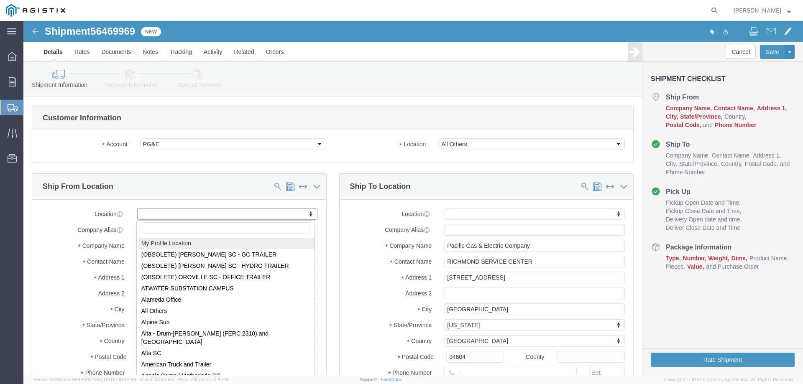
select select "MYPROFILE"
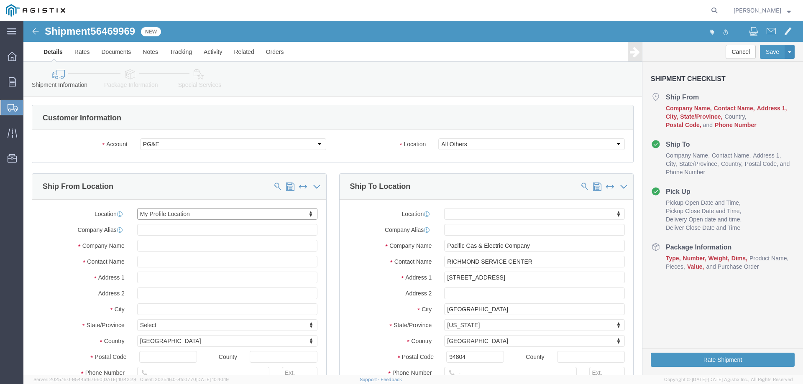
select select "CA"
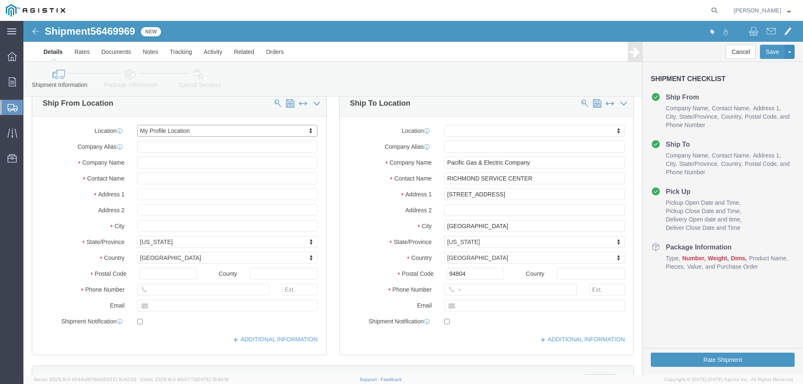
scroll to position [84, 0]
click input "-"
type input "123-456-7891"
click label "City"
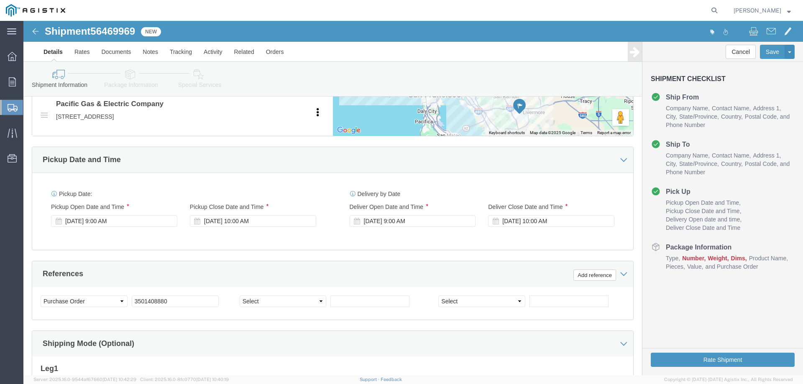
scroll to position [0, 0]
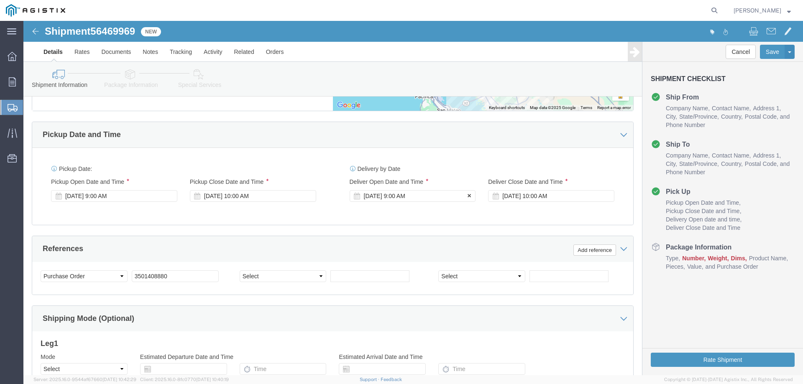
click div "[DATE] 9:00 AM"
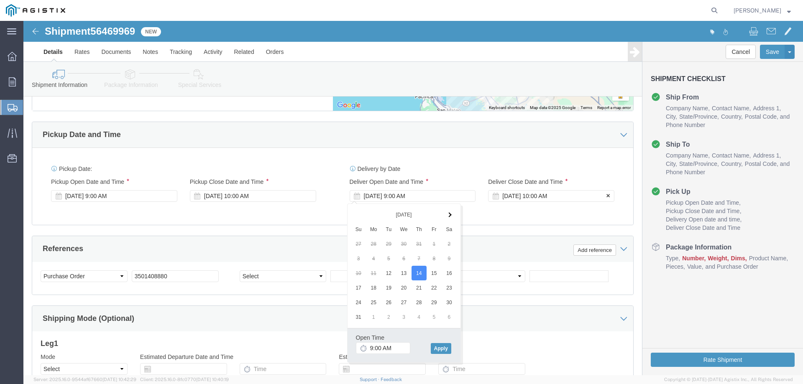
click div "[DATE] 10:00 AM"
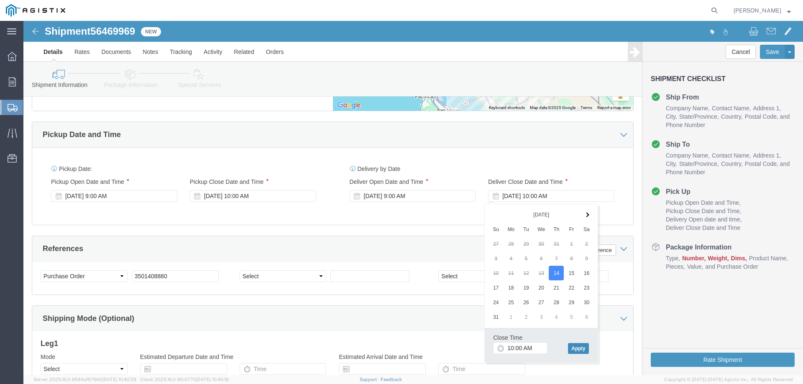
click button "Apply"
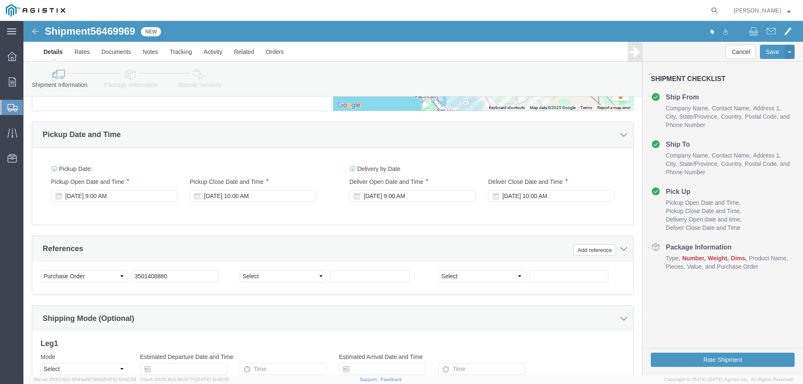
scroll to position [565, 0]
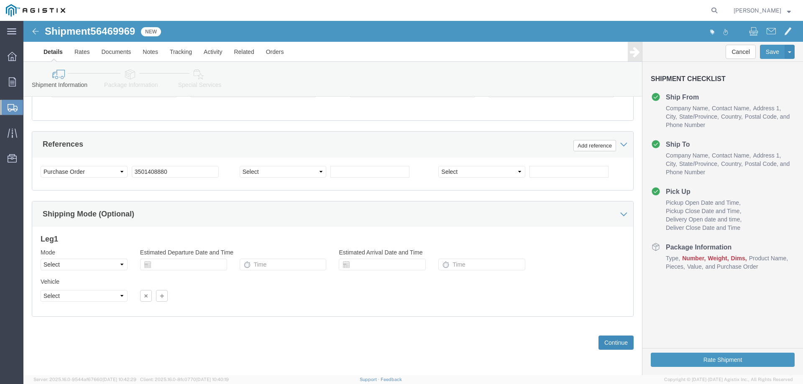
click button "Continue"
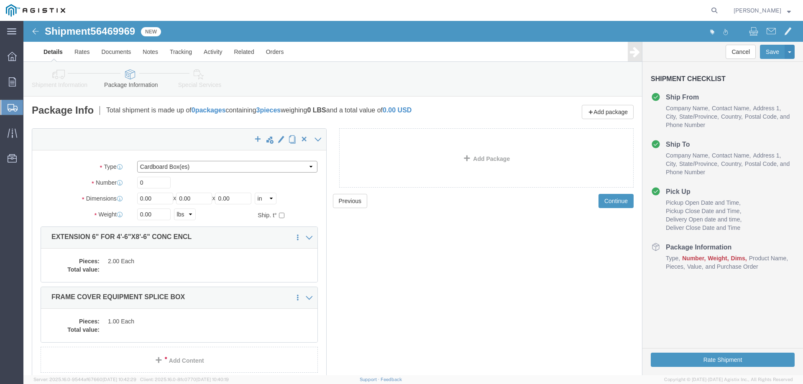
click select "Select Bulk Bundle(s) Cardboard Box(es) Carton(s) Crate(s) Drum(s) (Fiberboard)…"
select select "YRPK"
click select "Select Bulk Bundle(s) Cardboard Box(es) Carton(s) Crate(s) Drum(s) (Fiberboard)…"
drag, startPoint x: 131, startPoint y: 165, endPoint x: 94, endPoint y: 161, distance: 37.5
click div "Number 0"
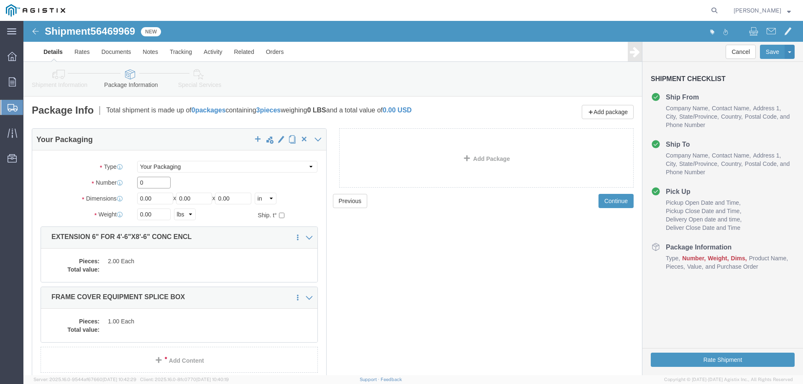
click input "0"
type input "3"
type input "54"
type input "102"
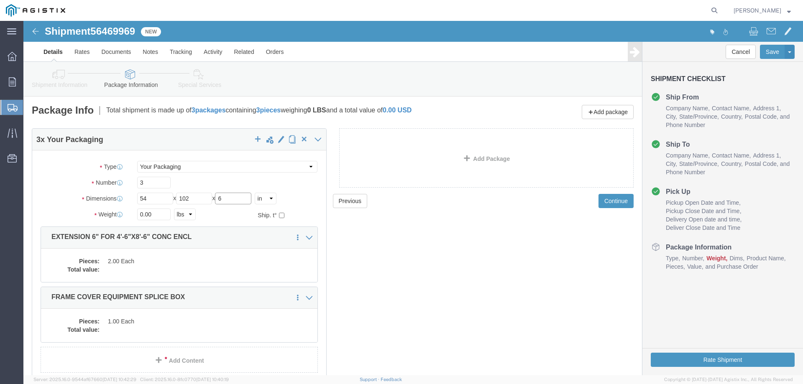
type input "6"
type input "2524"
click dd "2.00 Each"
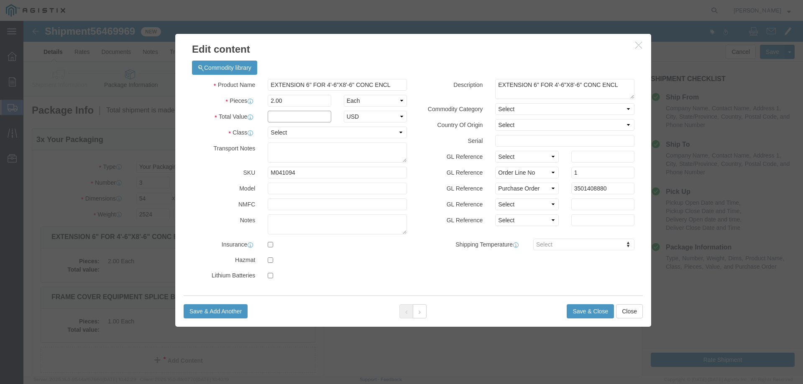
click input "text"
type input "1"
select select "USD"
select select "55"
click button "Save & Close"
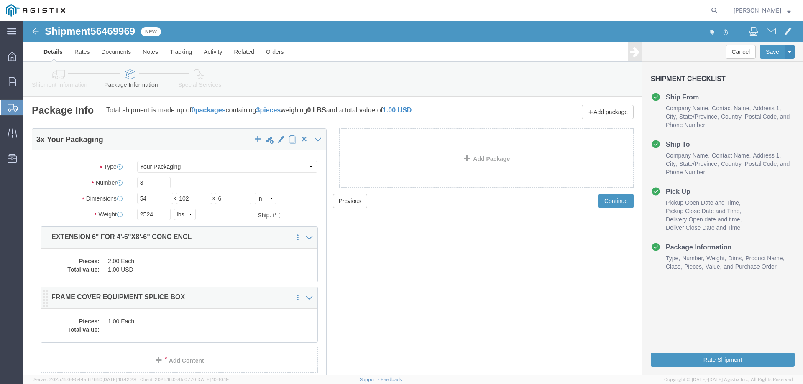
click dd "1.00 Each"
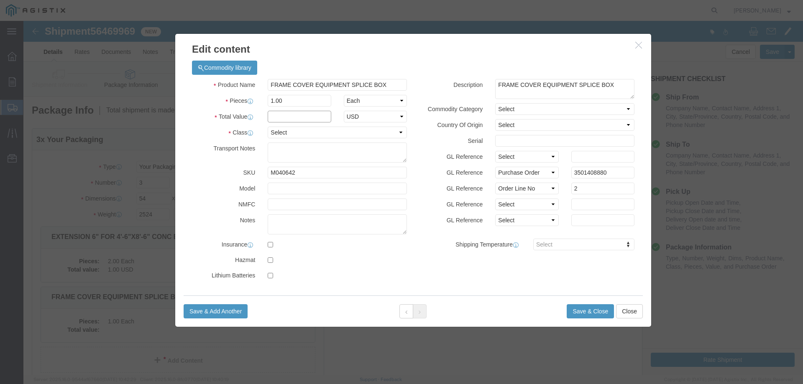
click input "text"
type input "1"
select select "USD"
select select "55"
click button "Save & Close"
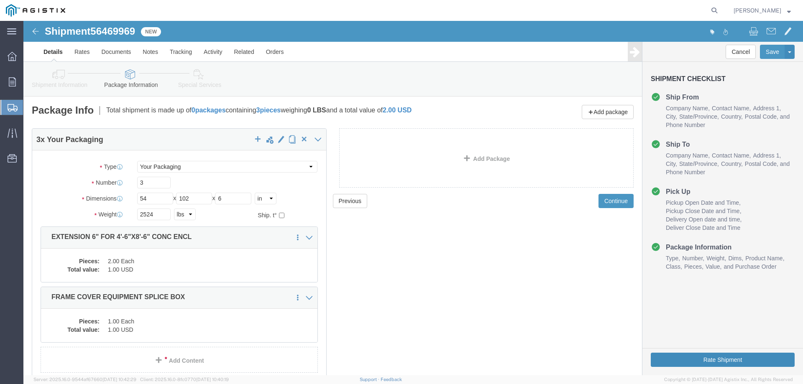
click button "Rate Shipment"
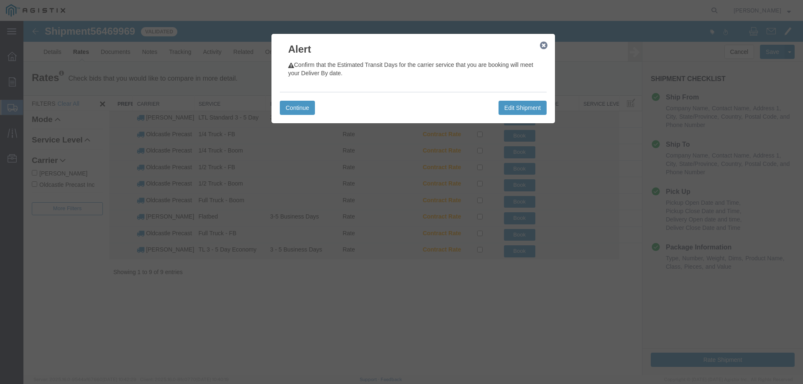
click at [542, 46] on icon "button" at bounding box center [544, 45] width 8 height 7
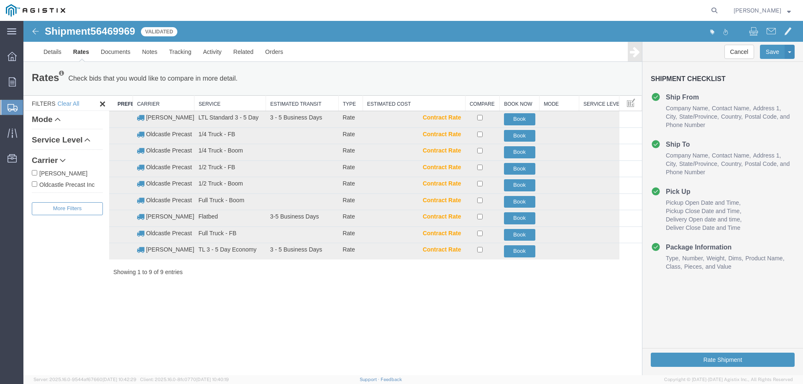
click at [115, 31] on span "56469969" at bounding box center [112, 31] width 45 height 11
copy span "56469969"
click at [12, 82] on icon at bounding box center [12, 81] width 7 height 9
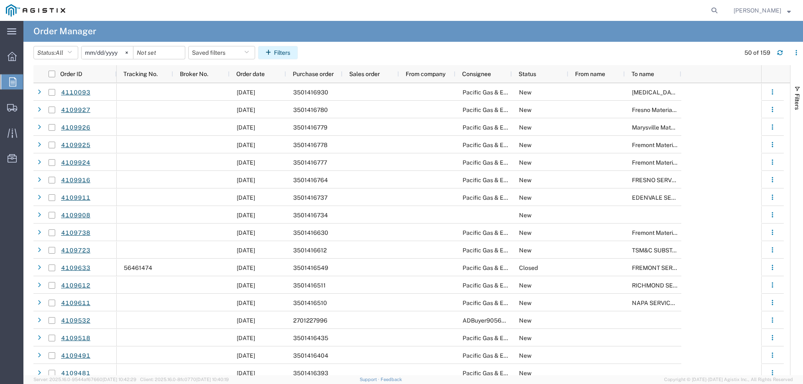
click at [283, 48] on button "Filters" at bounding box center [278, 52] width 40 height 13
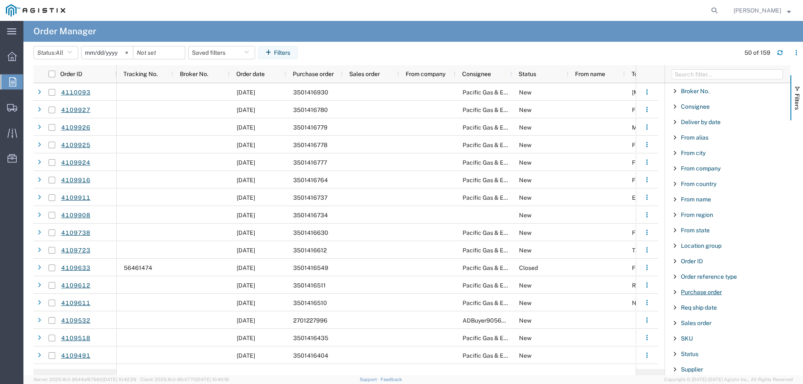
click at [700, 293] on span "Purchase order" at bounding box center [701, 292] width 41 height 7
click at [700, 326] on input "Filter Value" at bounding box center [731, 328] width 110 height 10
type input "351415"
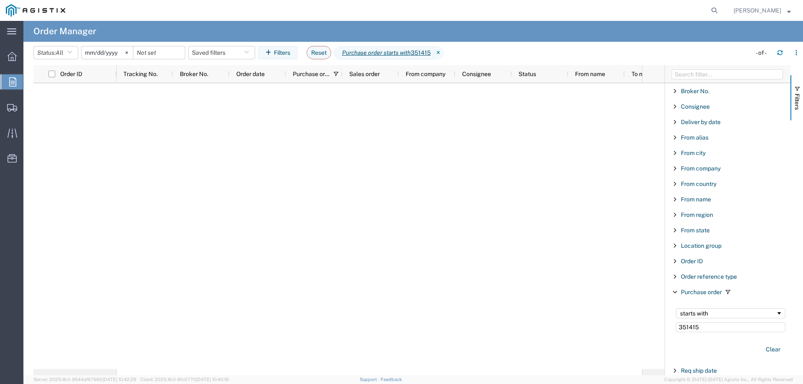
click at [113, 51] on input "[DATE]" at bounding box center [107, 52] width 51 height 13
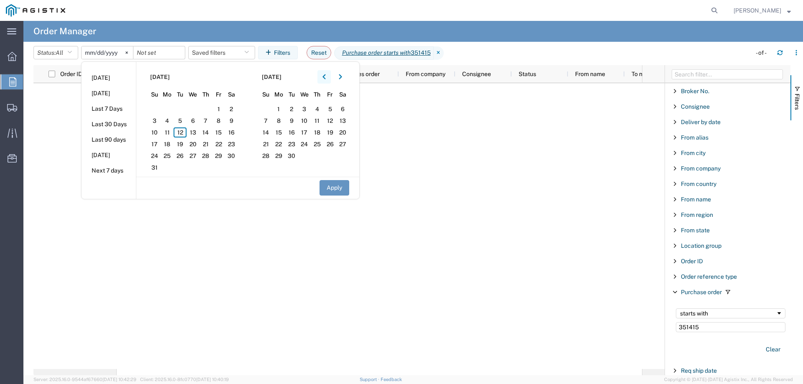
click at [330, 76] on button "button" at bounding box center [324, 76] width 13 height 13
click at [156, 109] on span "1" at bounding box center [154, 109] width 13 height 10
click at [343, 188] on button "Apply" at bounding box center [335, 187] width 30 height 15
type input "[DATE]"
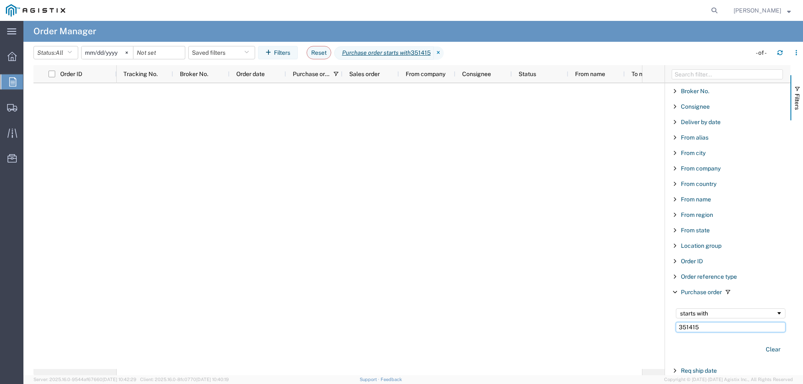
drag, startPoint x: 705, startPoint y: 330, endPoint x: 660, endPoint y: 325, distance: 45.5
click at [660, 325] on div "Order ID Tracking No. Broker No. Order date Purchase order Sales order From com…" at bounding box center [418, 220] width 770 height 310
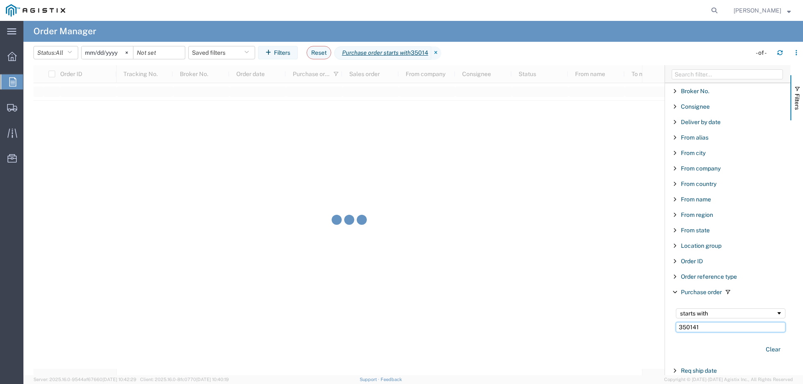
type input "350141"
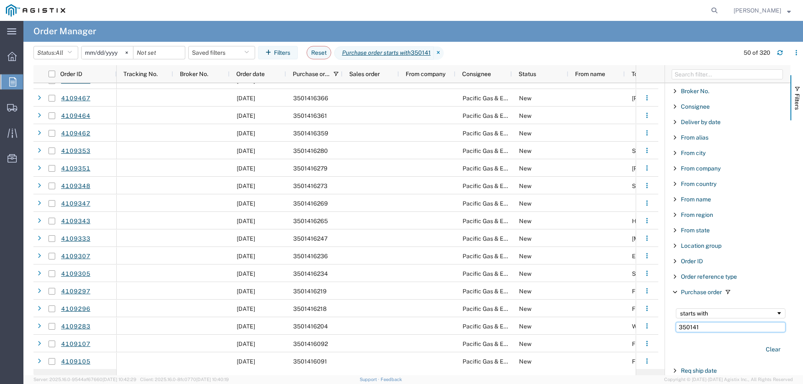
scroll to position [544, 0]
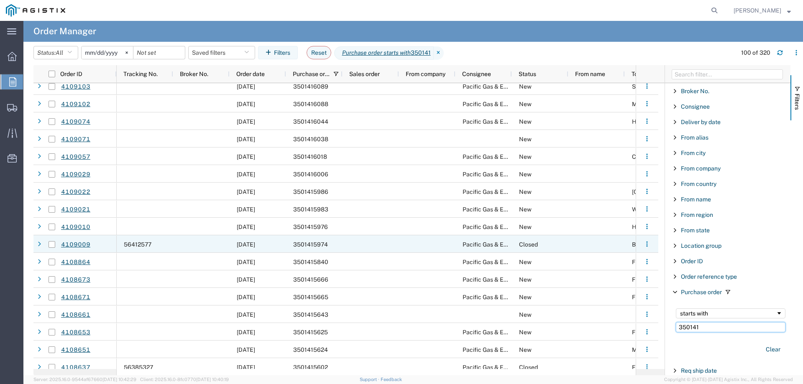
scroll to position [628, 0]
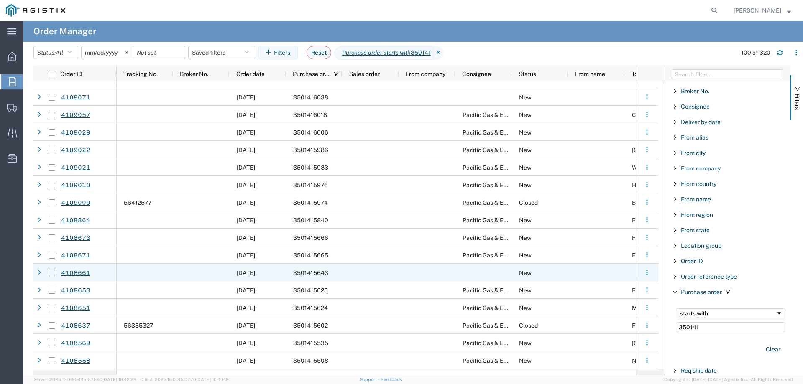
click at [51, 273] on input "Press Space to toggle row selection (unchecked)" at bounding box center [52, 273] width 7 height 7
checkbox input "true"
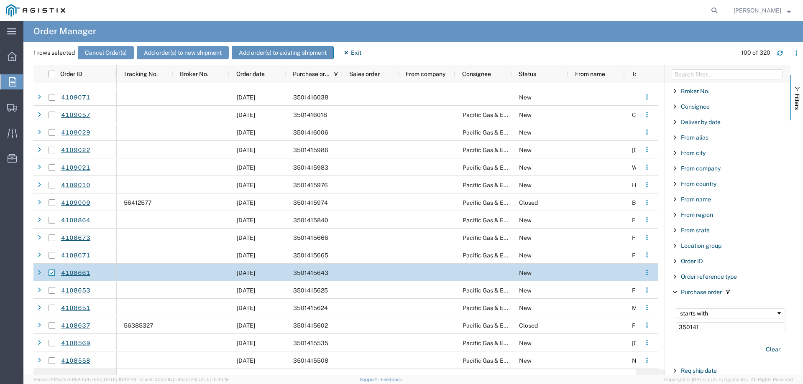
click at [287, 51] on button "Add order(s) to existing shipment" at bounding box center [283, 52] width 102 height 13
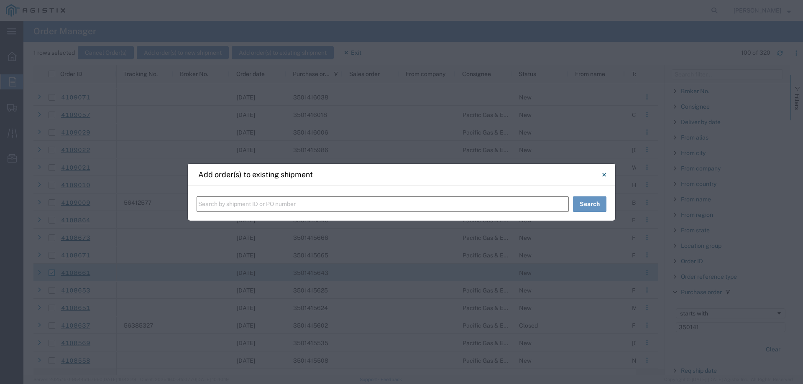
click at [259, 205] on input "text" at bounding box center [383, 204] width 372 height 15
click at [241, 204] on input "text" at bounding box center [383, 204] width 372 height 15
paste input "56469969"
type input "56469969"
click at [594, 203] on button "Search" at bounding box center [589, 204] width 33 height 15
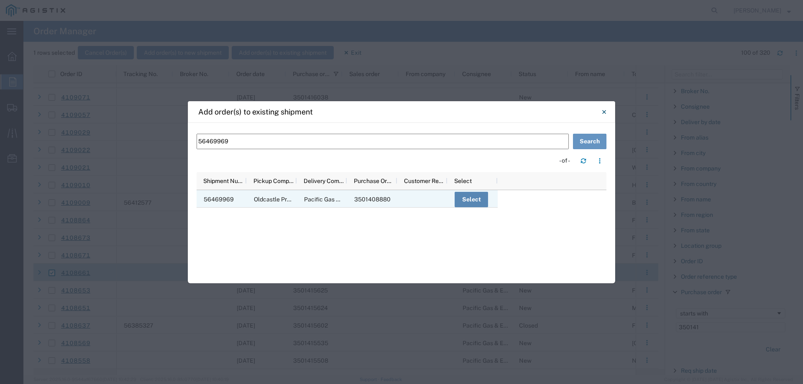
click at [482, 199] on button "Select" at bounding box center [471, 199] width 33 height 15
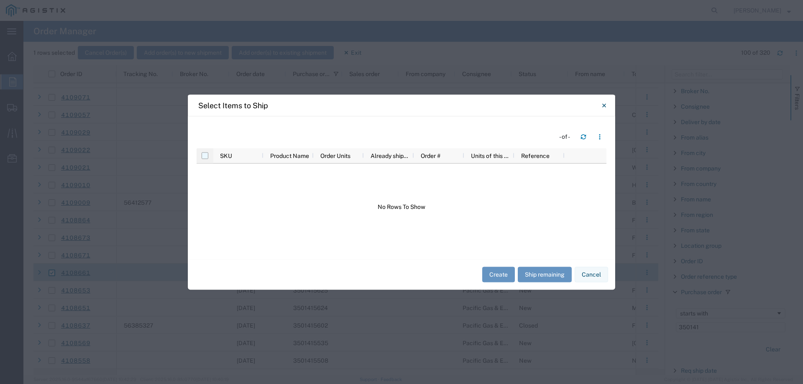
click at [206, 156] on input "checkbox" at bounding box center [205, 155] width 7 height 7
checkbox input "false"
click at [538, 275] on button "Ship remaining" at bounding box center [545, 274] width 54 height 15
click at [599, 274] on button "Cancel" at bounding box center [591, 274] width 33 height 15
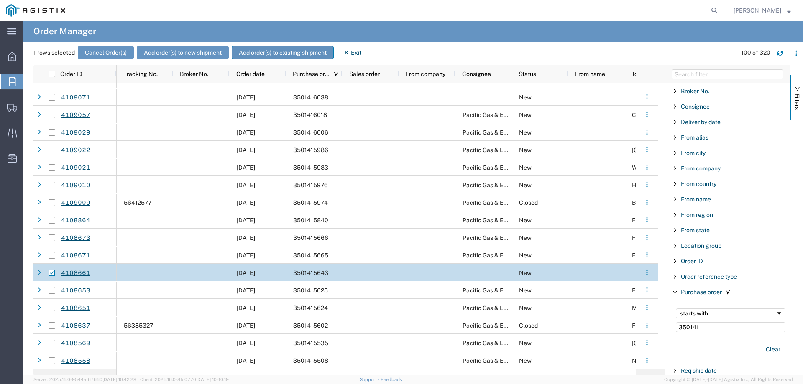
click at [260, 51] on button "Add order(s) to existing shipment" at bounding box center [283, 52] width 102 height 13
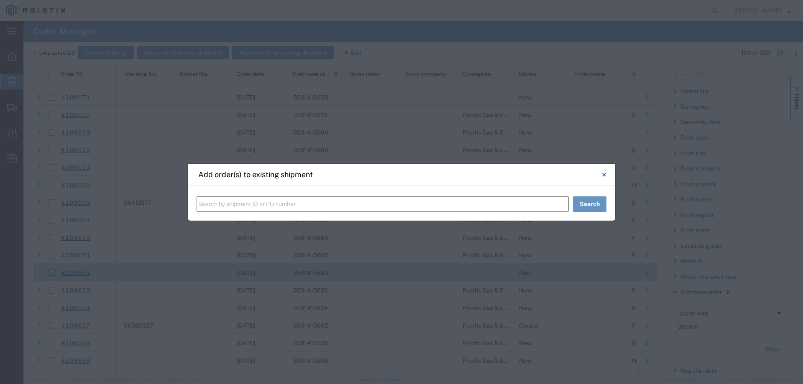
click at [256, 204] on input "text" at bounding box center [383, 204] width 372 height 15
paste input "56469969"
type input "56469969"
click at [581, 206] on button "Search" at bounding box center [589, 204] width 33 height 15
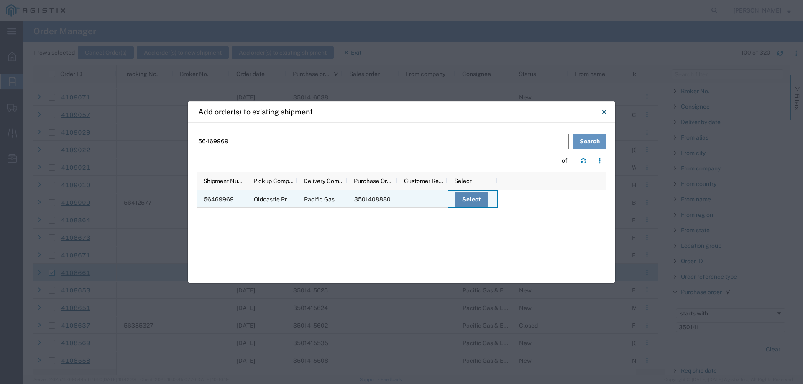
click at [474, 199] on button "Select" at bounding box center [471, 199] width 33 height 15
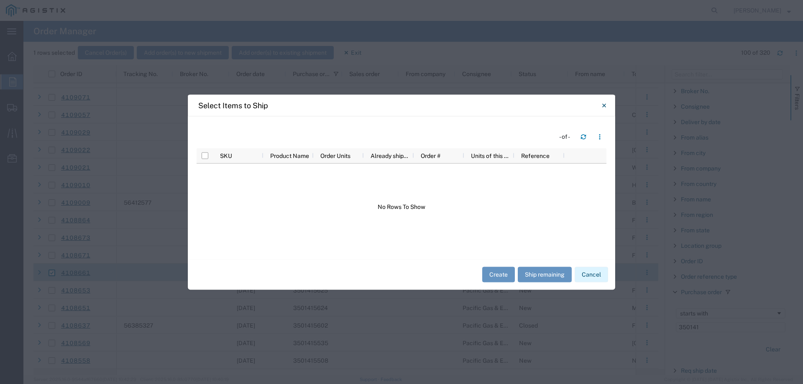
click at [596, 278] on button "Cancel" at bounding box center [591, 274] width 33 height 15
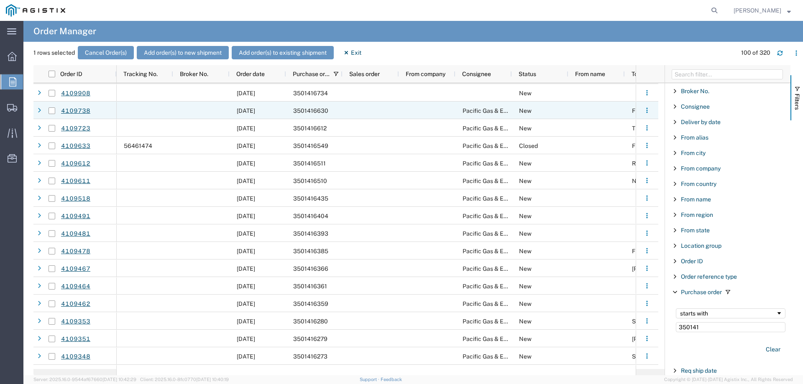
scroll to position [0, 0]
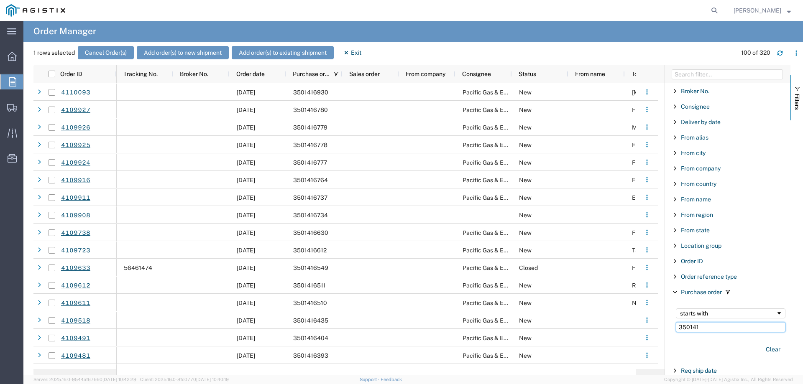
click at [708, 328] on input "350141" at bounding box center [731, 328] width 110 height 10
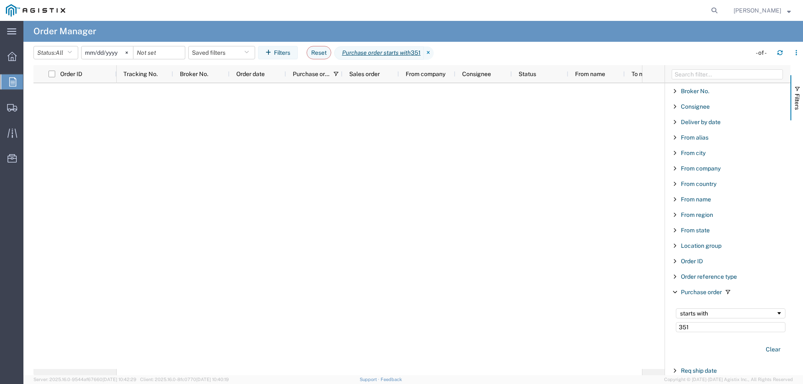
click at [102, 51] on input "[DATE]" at bounding box center [107, 52] width 51 height 13
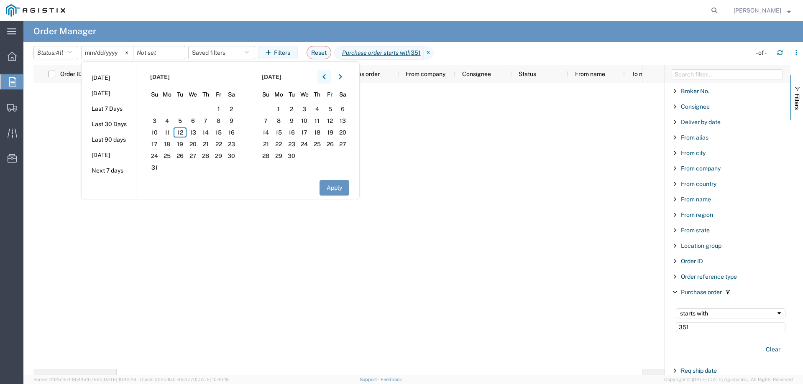
click at [326, 76] on icon "button" at bounding box center [324, 77] width 3 height 6
click at [346, 188] on button "Apply" at bounding box center [335, 187] width 30 height 15
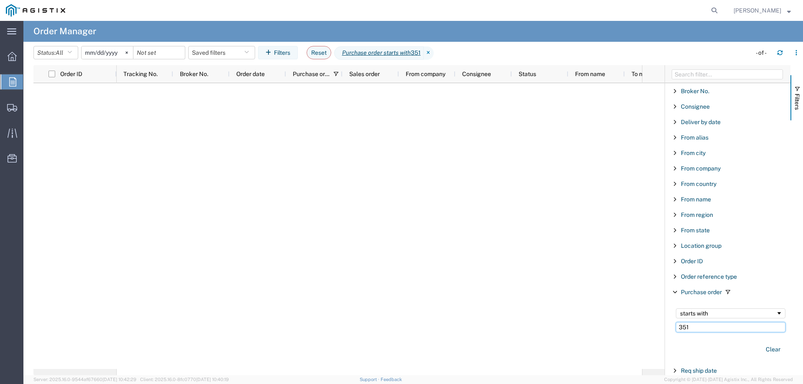
click at [718, 329] on input "351" at bounding box center [731, 328] width 110 height 10
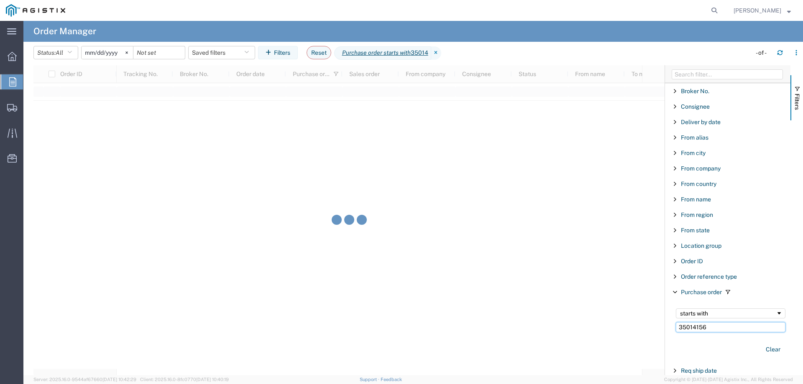
type input "35014156"
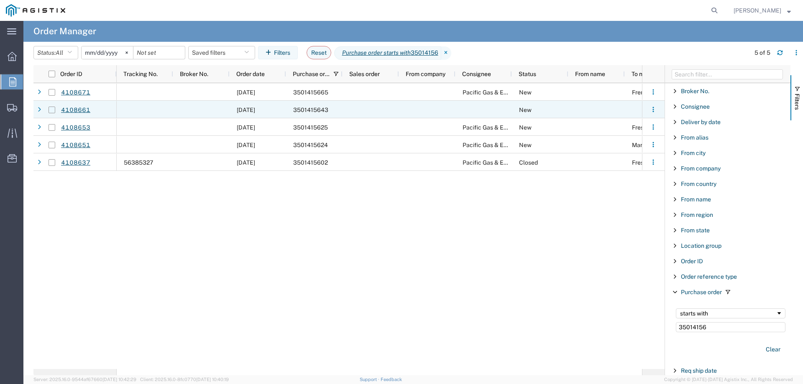
click at [52, 110] on input "Press Space to toggle row selection (unchecked)" at bounding box center [52, 110] width 7 height 7
checkbox input "true"
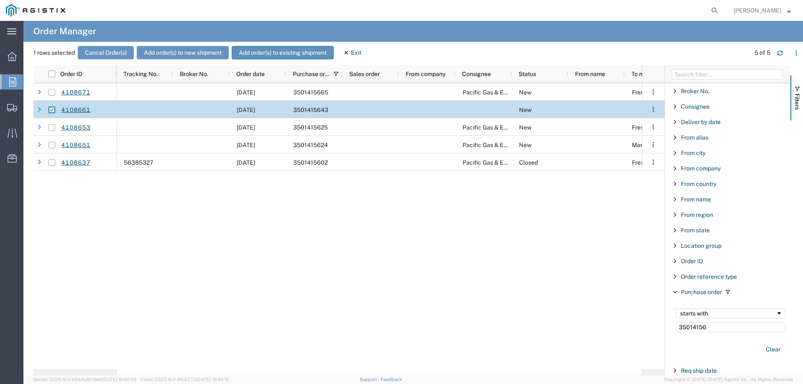
click at [289, 55] on button "Add order(s) to existing shipment" at bounding box center [283, 52] width 102 height 13
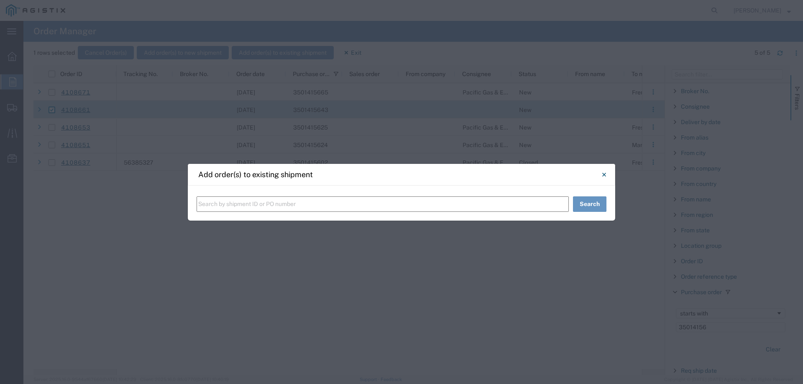
click at [237, 201] on input "text" at bounding box center [383, 204] width 372 height 15
paste input "56469969"
type input "56469969"
click at [591, 204] on button "Search" at bounding box center [589, 204] width 33 height 15
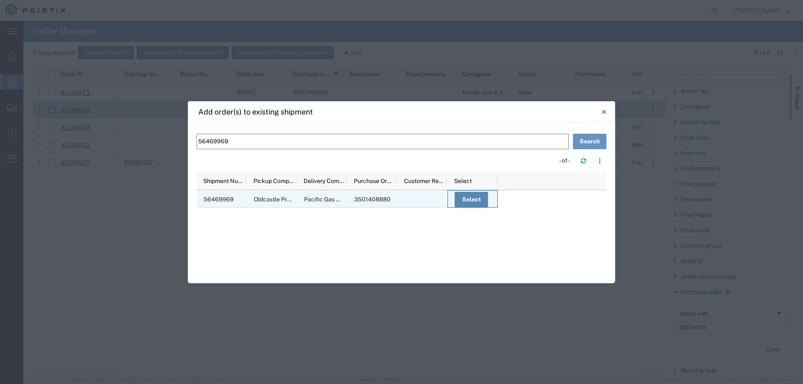
click at [469, 198] on button "Select" at bounding box center [471, 199] width 33 height 15
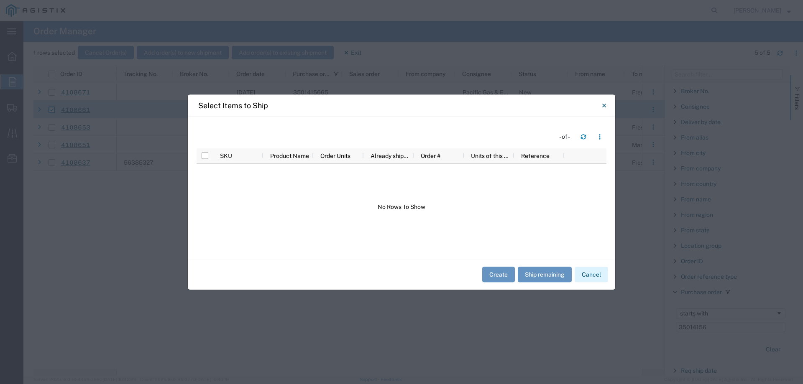
click at [587, 272] on button "Cancel" at bounding box center [591, 274] width 33 height 15
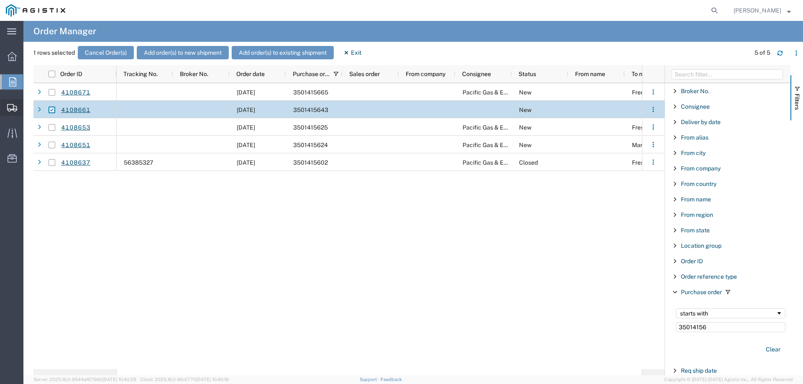
click at [10, 108] on icon at bounding box center [12, 108] width 10 height 8
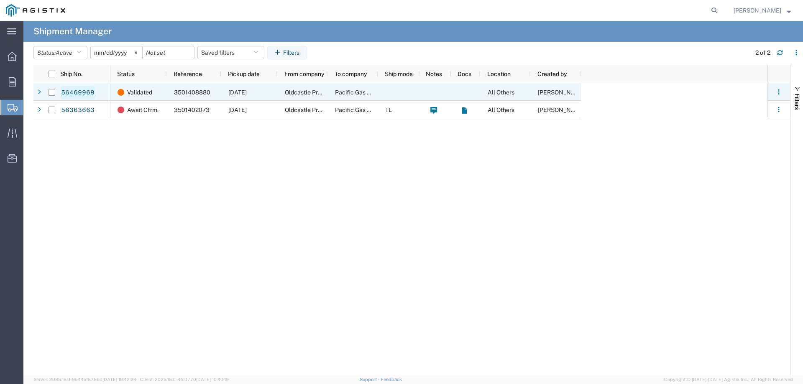
click at [77, 90] on link "56469969" at bounding box center [78, 92] width 34 height 13
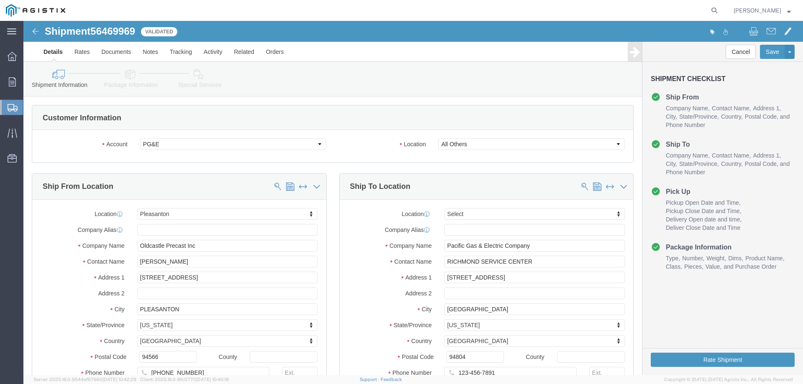
select select "22122"
select select
click link "Tracking"
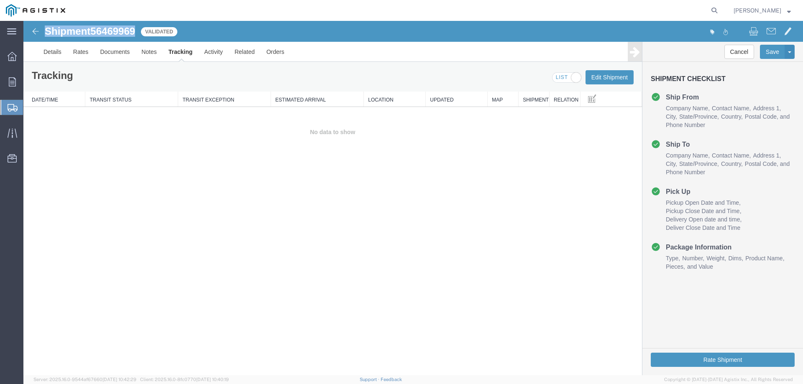
drag, startPoint x: 45, startPoint y: 28, endPoint x: 137, endPoint y: 33, distance: 91.8
click at [135, 33] on h1 "Shipment 56469969" at bounding box center [90, 31] width 90 height 11
copy h1 "Shipment 56469969"
click at [11, 106] on icon at bounding box center [13, 108] width 10 height 8
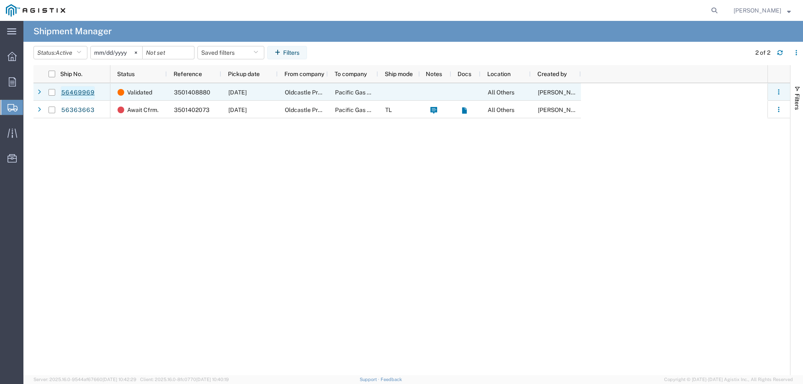
click at [77, 92] on link "56469969" at bounding box center [78, 92] width 34 height 13
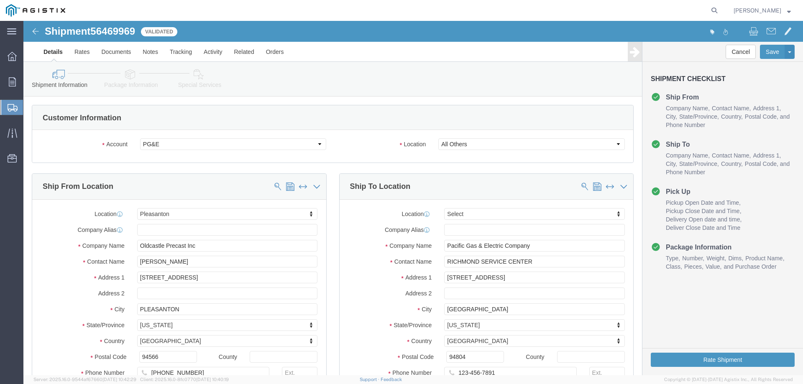
select select "22122"
select select
click link "Tracking"
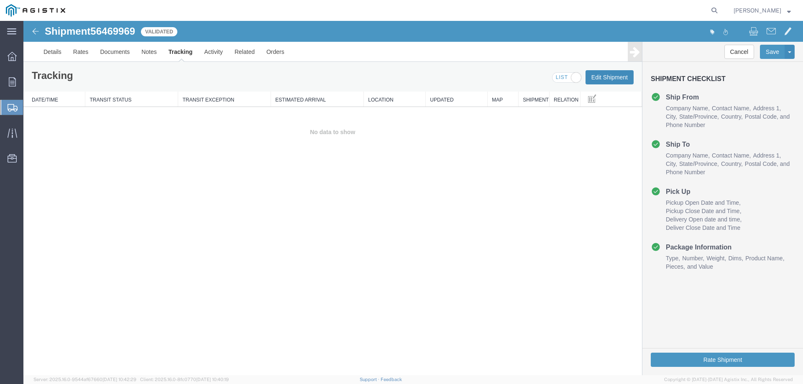
click at [601, 79] on button "Edit Shipment" at bounding box center [610, 77] width 48 height 14
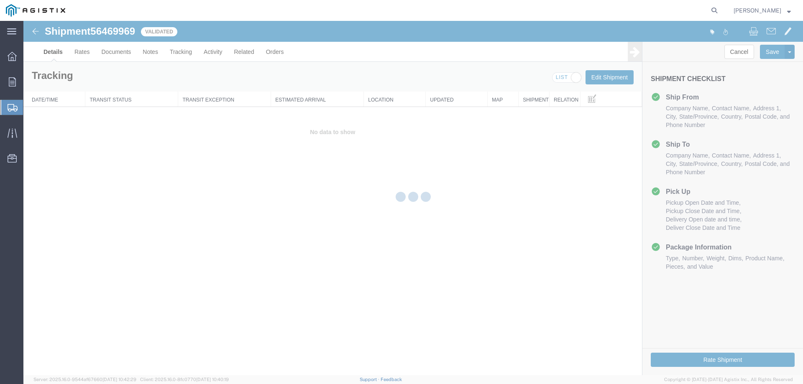
select select "22122"
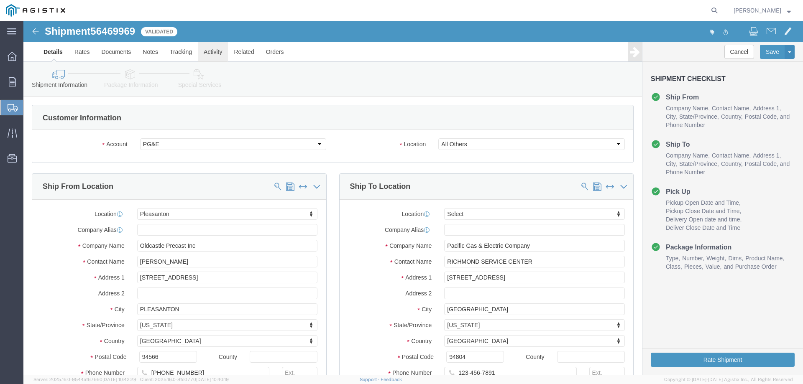
click link "Activity"
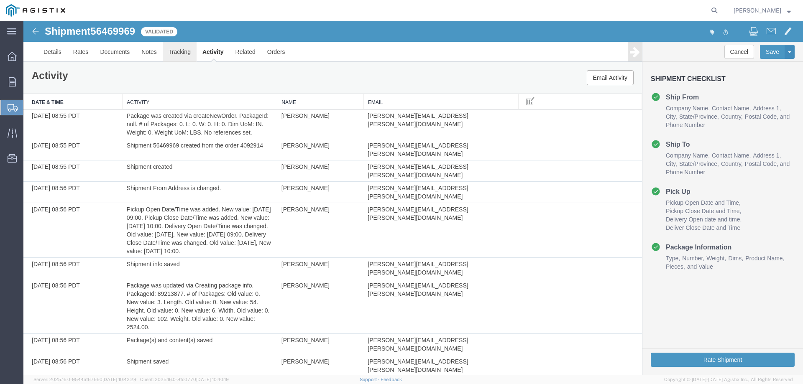
click at [178, 54] on link "Tracking" at bounding box center [180, 52] width 34 height 20
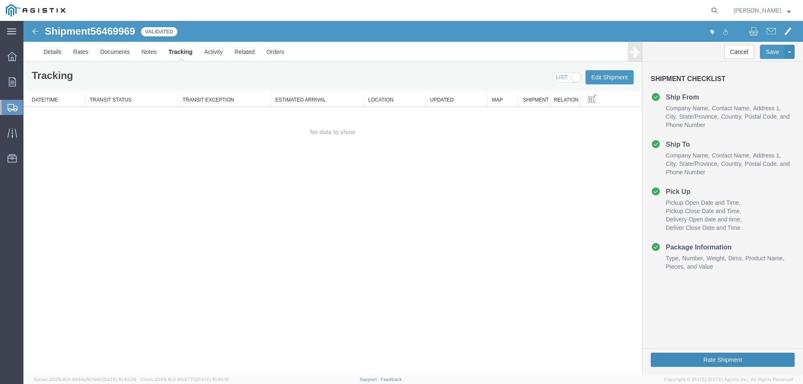
click at [712, 358] on button "Rate Shipment" at bounding box center [723, 360] width 144 height 14
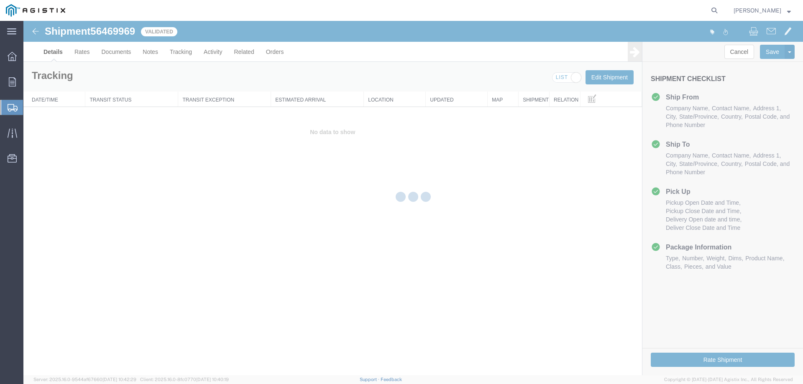
select select "22122"
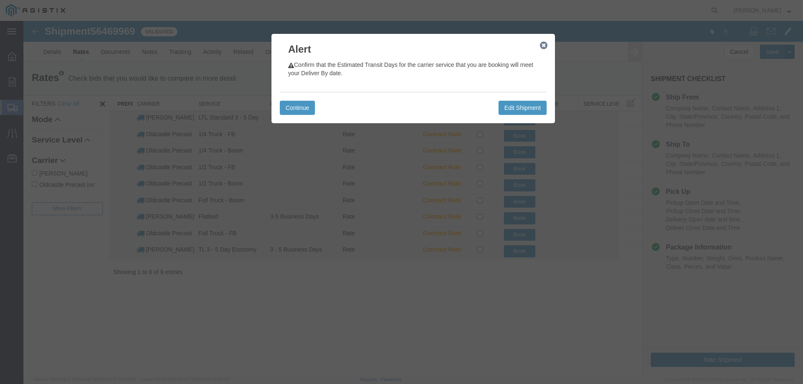
click at [544, 44] on icon "button" at bounding box center [544, 45] width 8 height 7
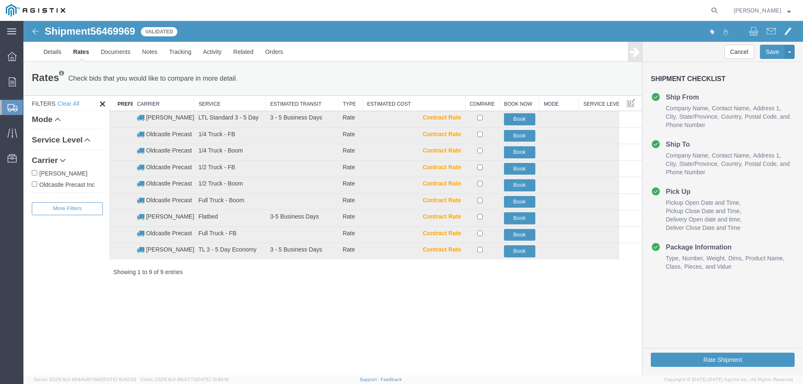
click at [74, 187] on label "Oldcastle Precast Inc" at bounding box center [67, 184] width 71 height 9
click at [37, 187] on input "Oldcastle Precast Inc" at bounding box center [34, 184] width 5 height 5
checkbox input "true"
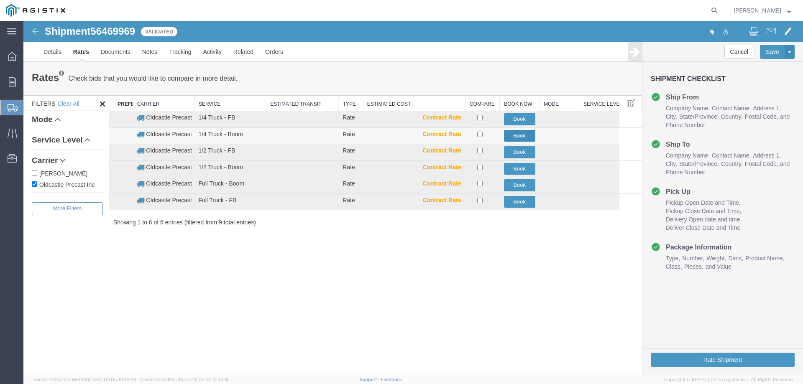
click at [519, 132] on button "Book" at bounding box center [519, 136] width 31 height 12
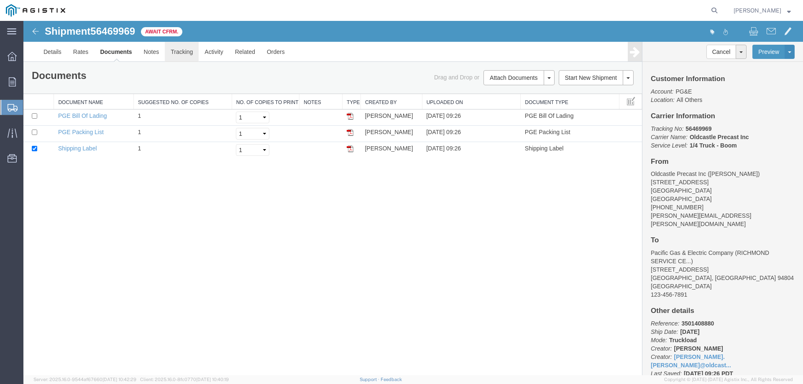
click at [182, 52] on link "Tracking" at bounding box center [182, 52] width 34 height 20
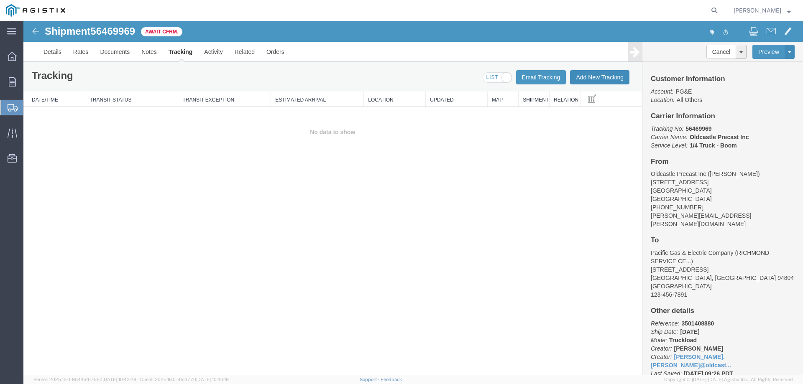
click at [609, 79] on button "Add New Tracking" at bounding box center [599, 77] width 59 height 14
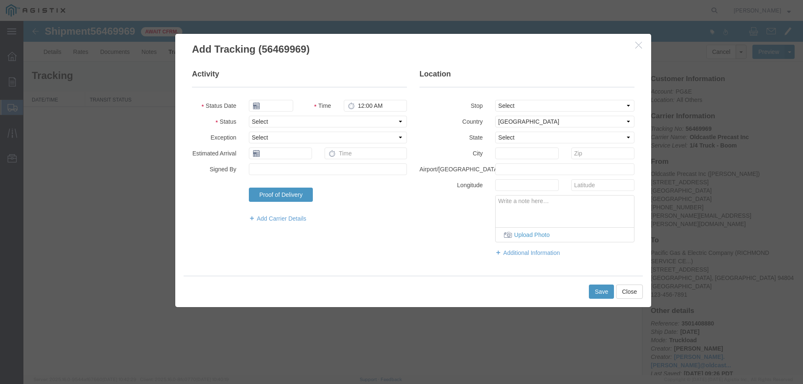
type input "[DATE]"
type input "10:00 AM"
click at [269, 122] on select "Select Arrival Notice Available Arrival Notice Imported Arrive at Delivery Loca…" at bounding box center [328, 122] width 158 height 12
select select "DELIVRED"
click at [249, 116] on select "Select Arrival Notice Available Arrival Notice Imported Arrive at Delivery Loca…" at bounding box center [328, 122] width 158 height 12
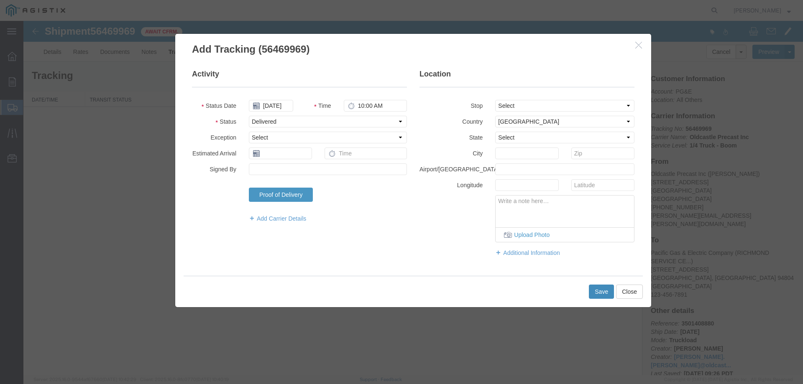
click at [597, 295] on button "Save" at bounding box center [601, 292] width 25 height 14
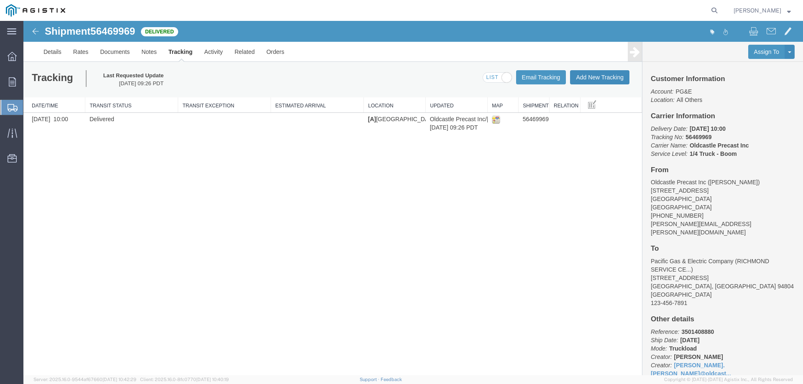
click at [609, 75] on button "Add New Tracking" at bounding box center [599, 77] width 59 height 14
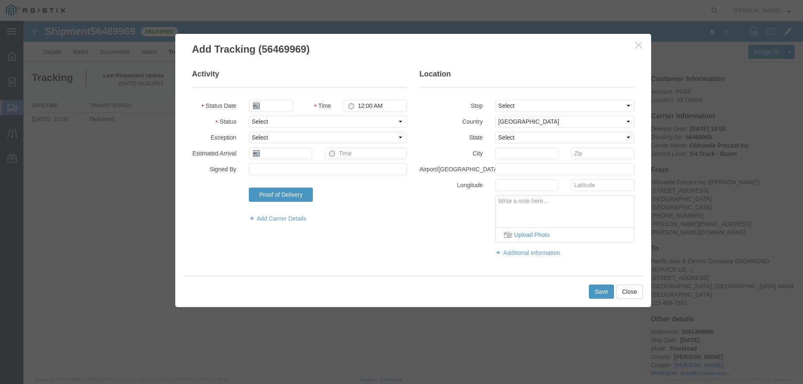
type input "[DATE]"
type input "10:00 AM"
click at [344, 120] on select "Select Arrival Notice Available Arrival Notice Imported Arrive at Delivery Loca…" at bounding box center [328, 122] width 158 height 12
select select "DELIVRED"
click at [249, 116] on select "Select Arrival Notice Available Arrival Notice Imported Arrive at Delivery Loca…" at bounding box center [328, 122] width 158 height 12
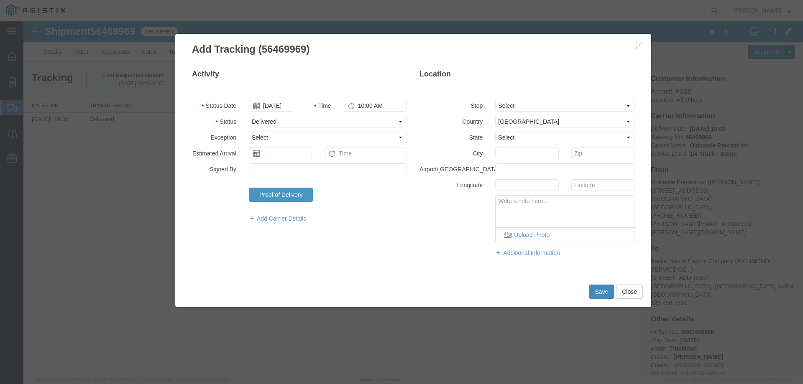
click at [597, 291] on button "Save" at bounding box center [601, 292] width 25 height 14
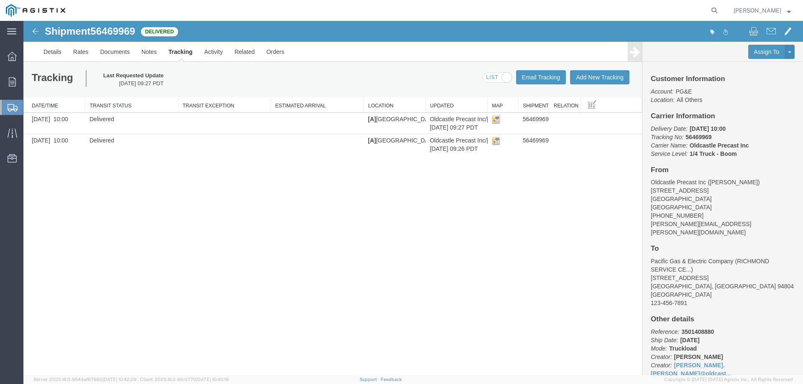
click at [12, 107] on icon at bounding box center [13, 108] width 10 height 8
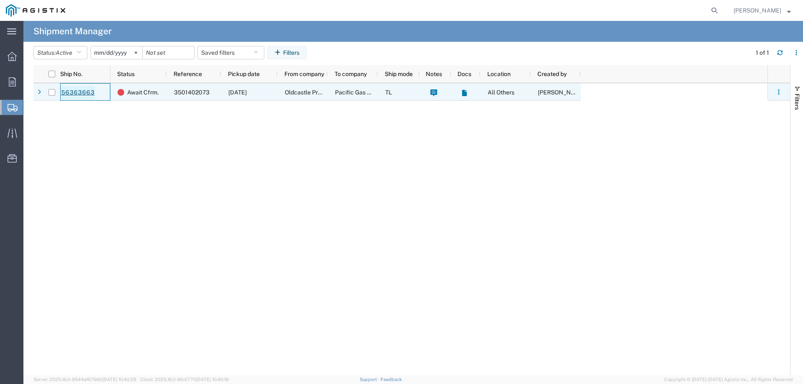
click at [78, 93] on link "56363663" at bounding box center [78, 92] width 34 height 13
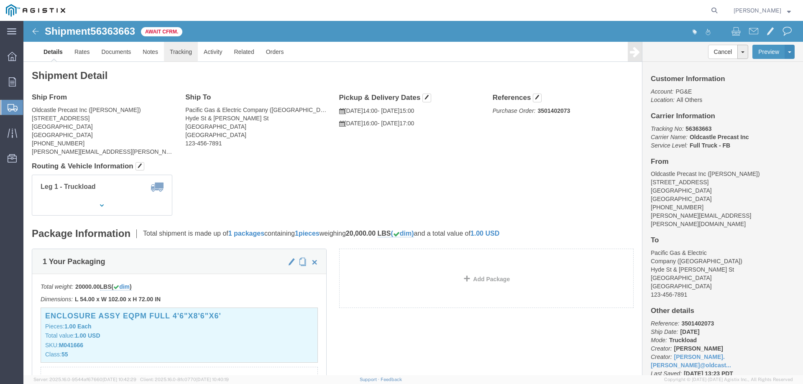
click link "Tracking"
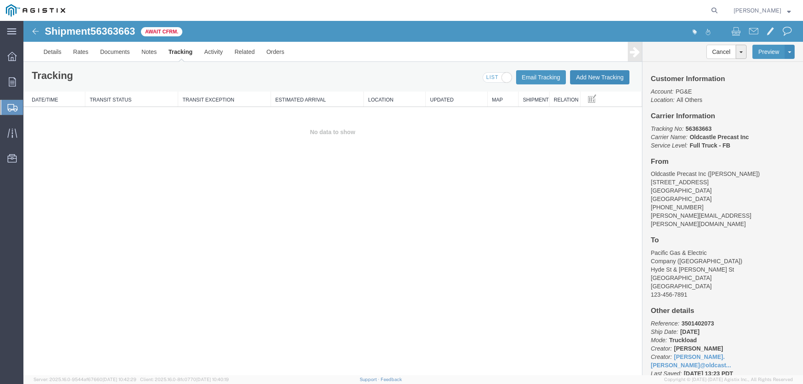
click at [586, 76] on button "Add New Tracking" at bounding box center [599, 77] width 59 height 14
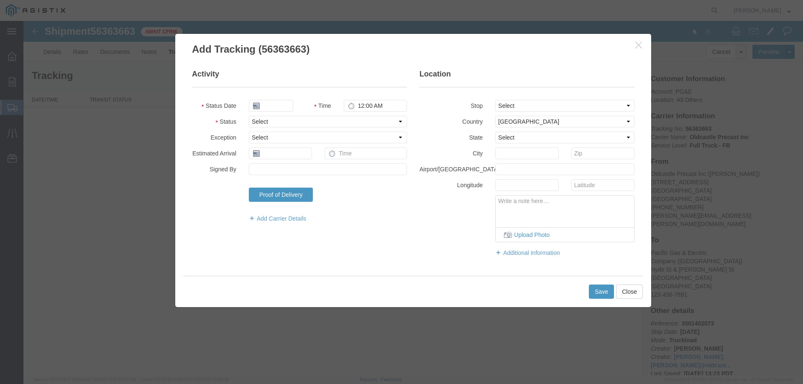
type input "[DATE]"
type input "10:00 AM"
click at [265, 121] on select "Select Arrival Notice Available Arrival Notice Imported Arrive at Delivery Loca…" at bounding box center [328, 122] width 158 height 12
select select "DELIVRED"
click at [249, 116] on select "Select Arrival Notice Available Arrival Notice Imported Arrive at Delivery Loca…" at bounding box center [328, 122] width 158 height 12
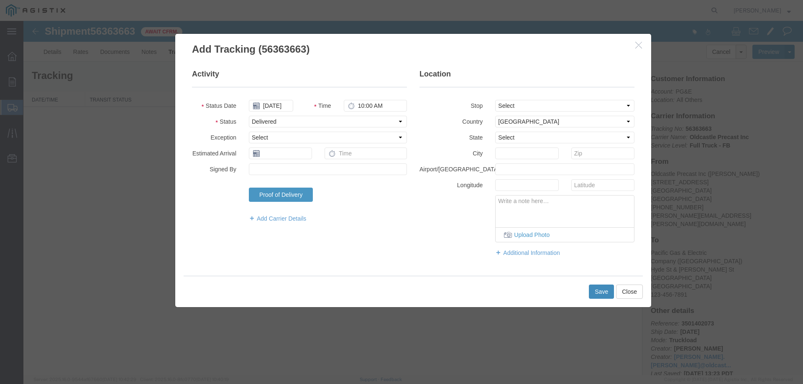
click at [592, 291] on button "Save" at bounding box center [601, 292] width 25 height 14
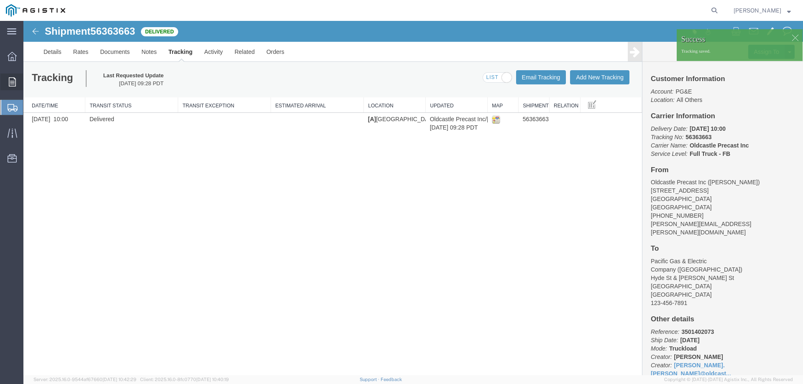
click at [14, 82] on icon at bounding box center [12, 81] width 7 height 9
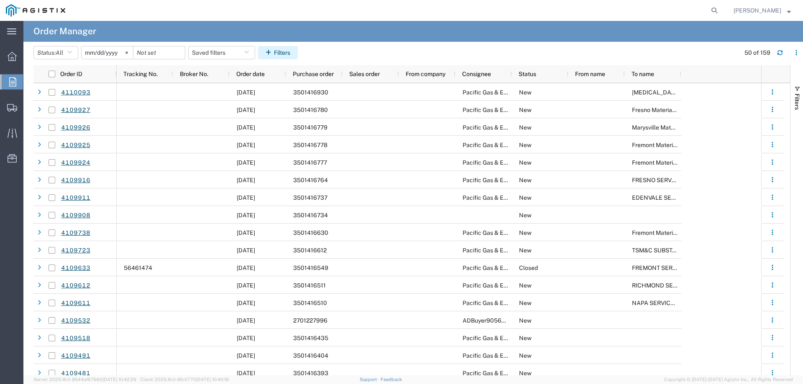
click at [279, 52] on button "Filters" at bounding box center [278, 52] width 40 height 13
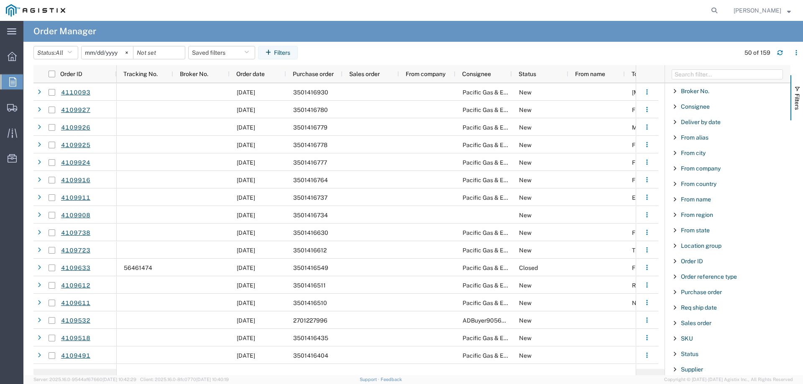
drag, startPoint x: 710, startPoint y: 292, endPoint x: 706, endPoint y: 298, distance: 7.3
click at [710, 292] on span "Purchase order" at bounding box center [701, 292] width 41 height 7
click at [691, 330] on input "Filter Value" at bounding box center [731, 328] width 110 height 10
type input "3501415"
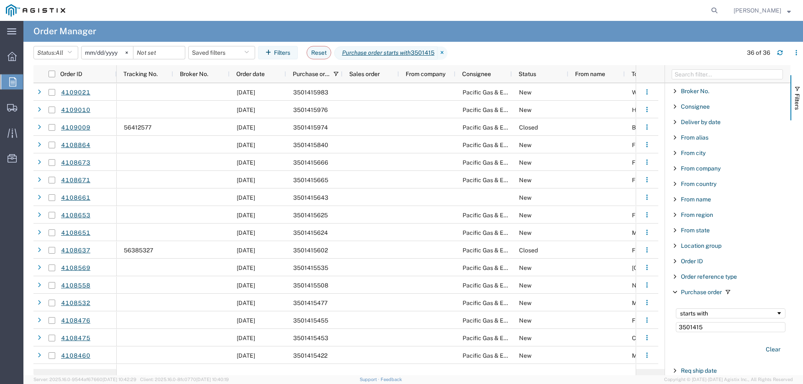
click at [106, 52] on input "[DATE]" at bounding box center [107, 52] width 51 height 13
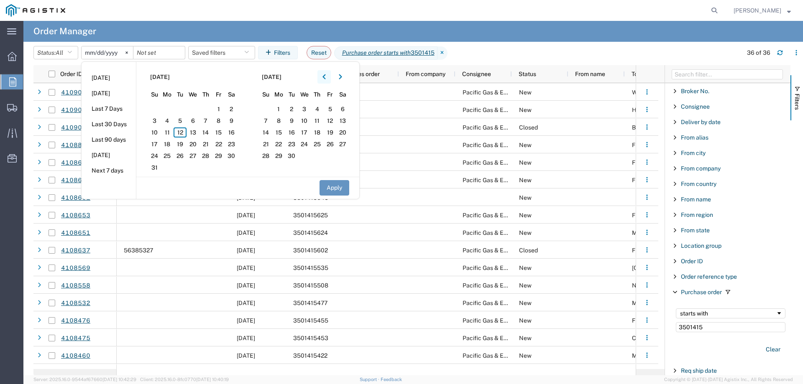
click at [326, 78] on icon "button" at bounding box center [324, 77] width 3 height 6
click at [184, 107] on span "1" at bounding box center [180, 109] width 13 height 10
click at [338, 189] on button "Apply" at bounding box center [335, 187] width 30 height 15
type input "[DATE]"
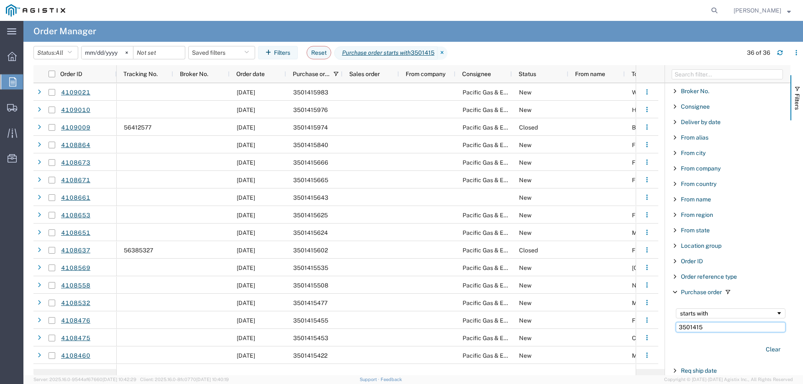
click at [712, 329] on input "3501415" at bounding box center [731, 328] width 110 height 10
type input "35014159"
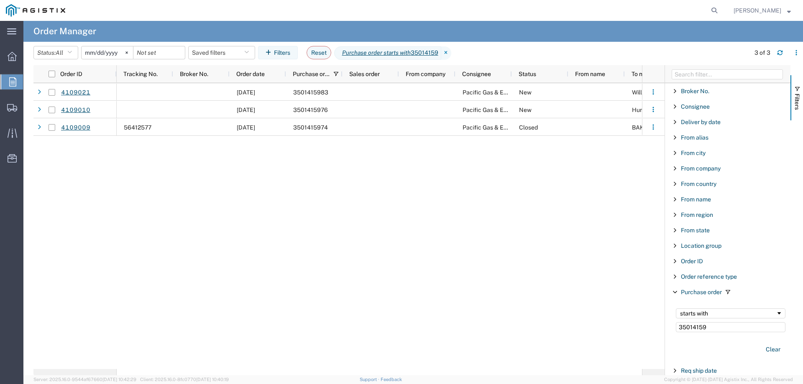
click at [102, 52] on input "[DATE]" at bounding box center [107, 52] width 51 height 13
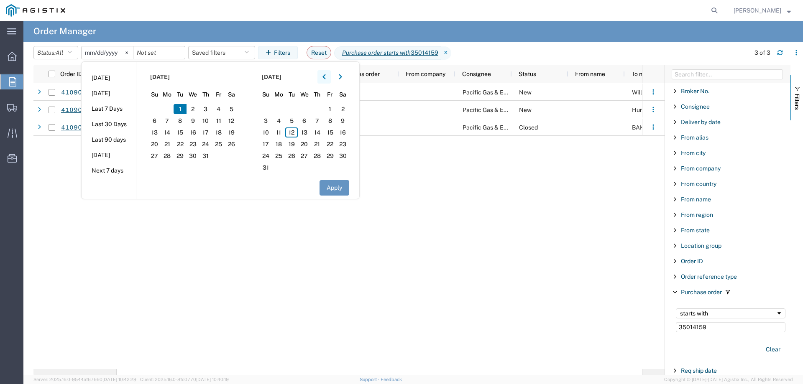
click at [326, 78] on icon "button" at bounding box center [324, 77] width 3 height 6
click at [157, 109] on span "1" at bounding box center [154, 109] width 13 height 10
click at [340, 191] on button "Apply" at bounding box center [335, 187] width 30 height 15
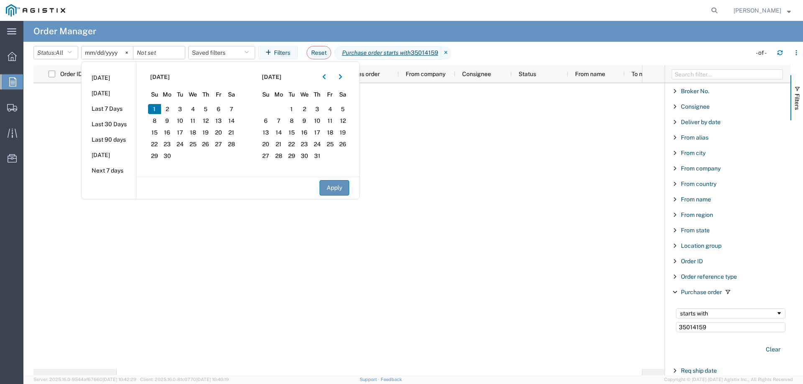
type input "[DATE]"
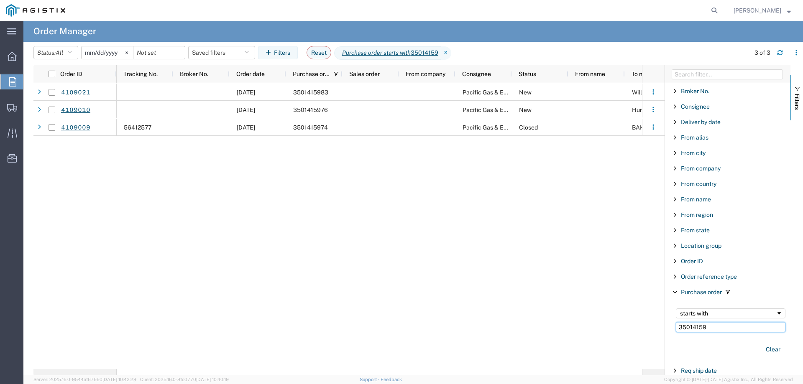
click at [714, 328] on input "35014159" at bounding box center [731, 328] width 110 height 10
type input "3501415"
